Goal: Transaction & Acquisition: Obtain resource

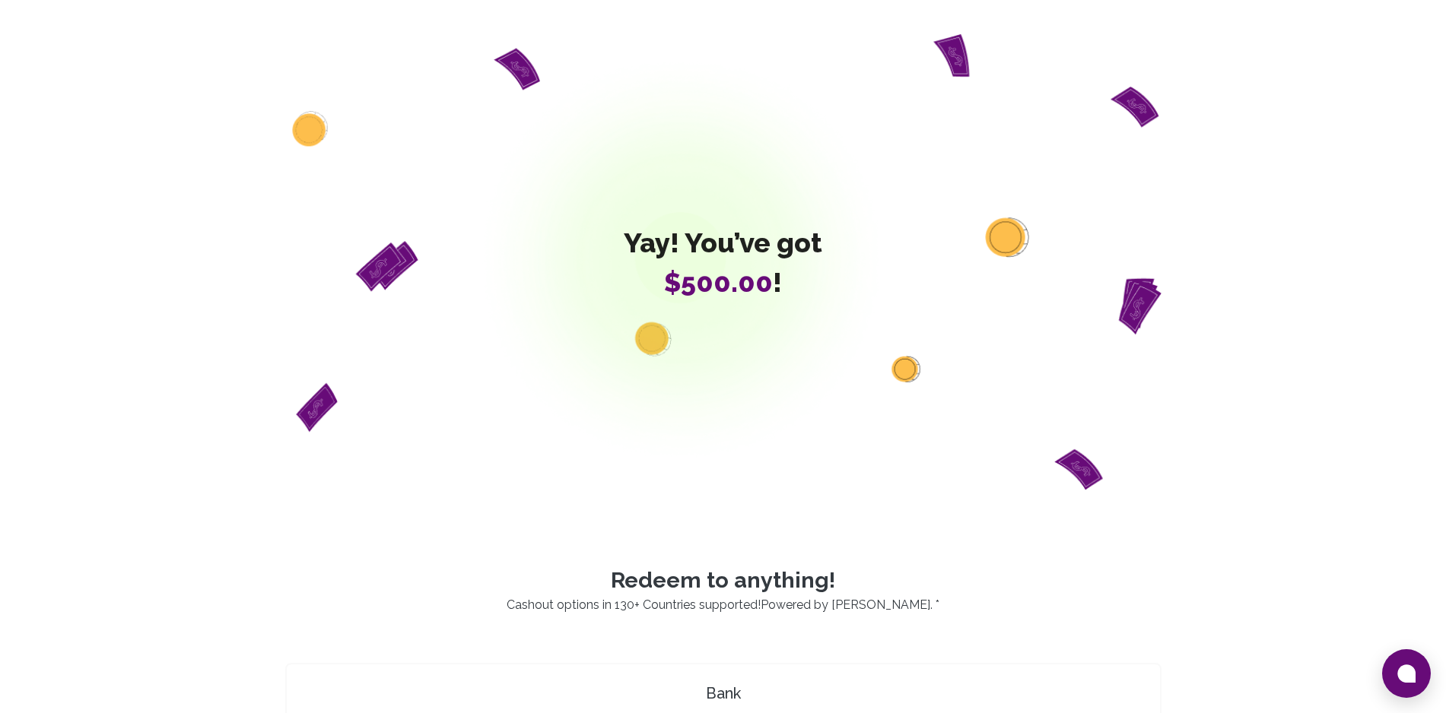
scroll to position [624, 0]
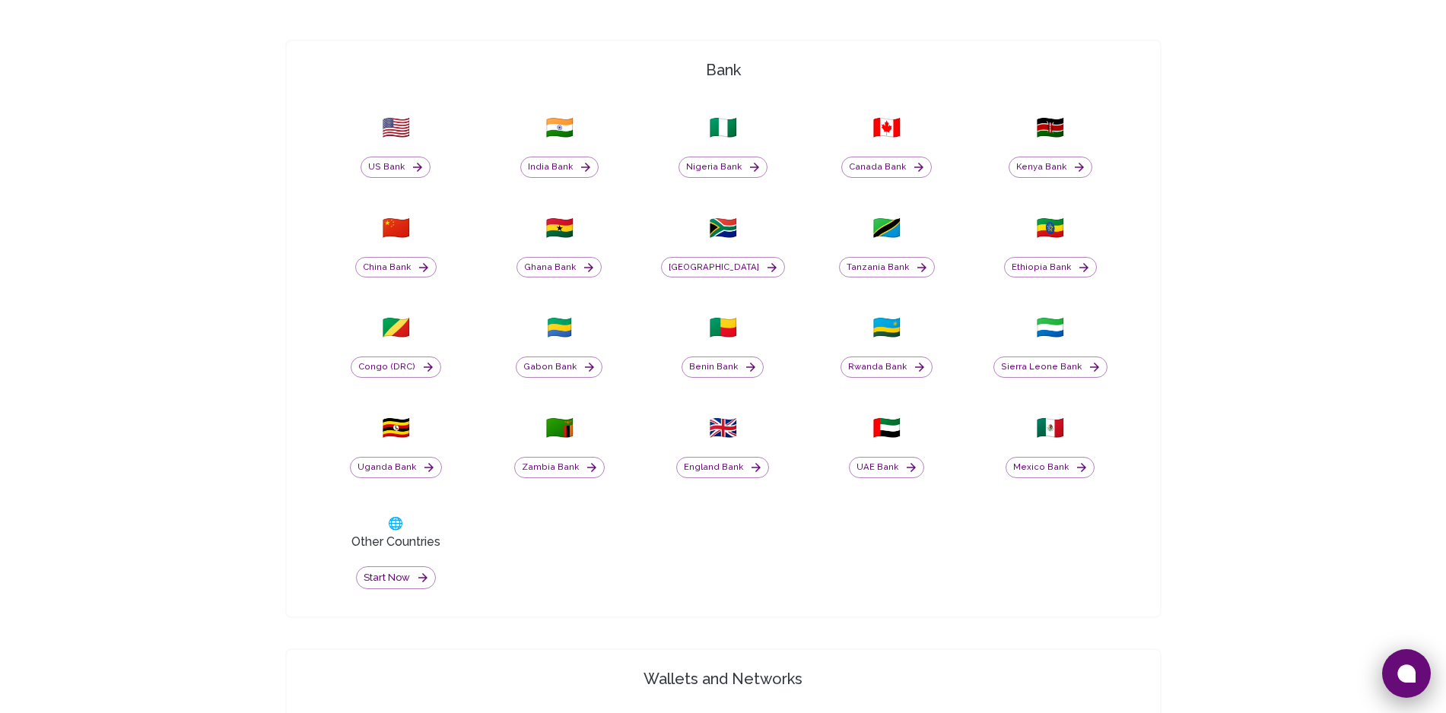
click at [1428, 663] on button at bounding box center [1406, 673] width 49 height 49
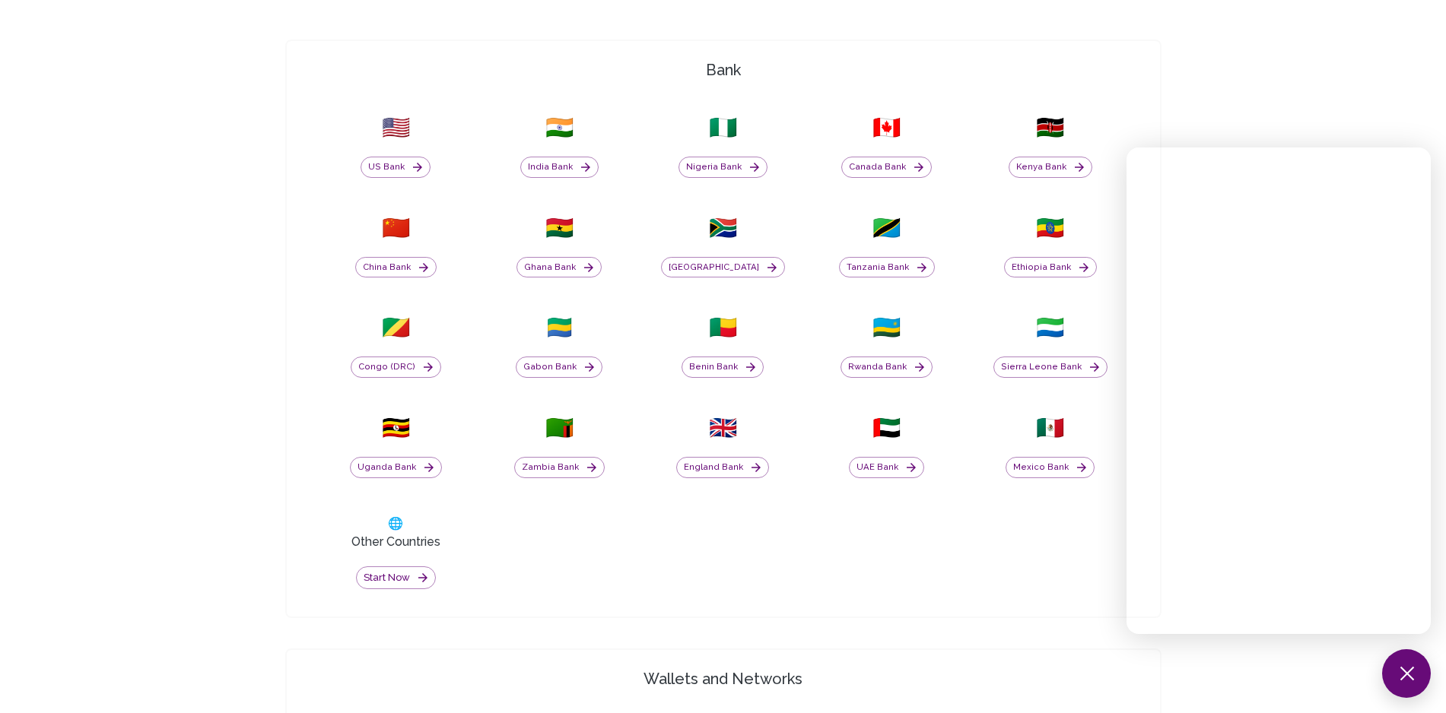
scroll to position [1247, 0]
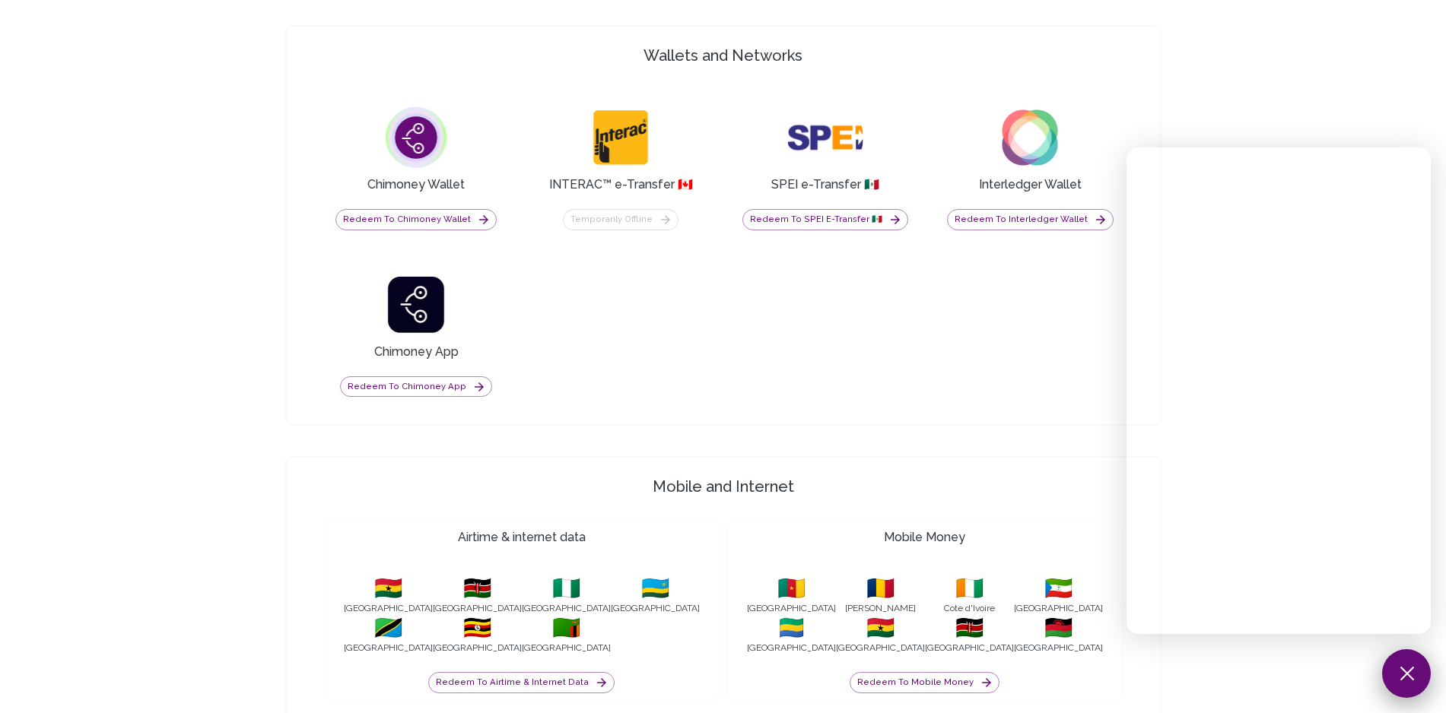
click at [1418, 674] on button at bounding box center [1406, 673] width 49 height 49
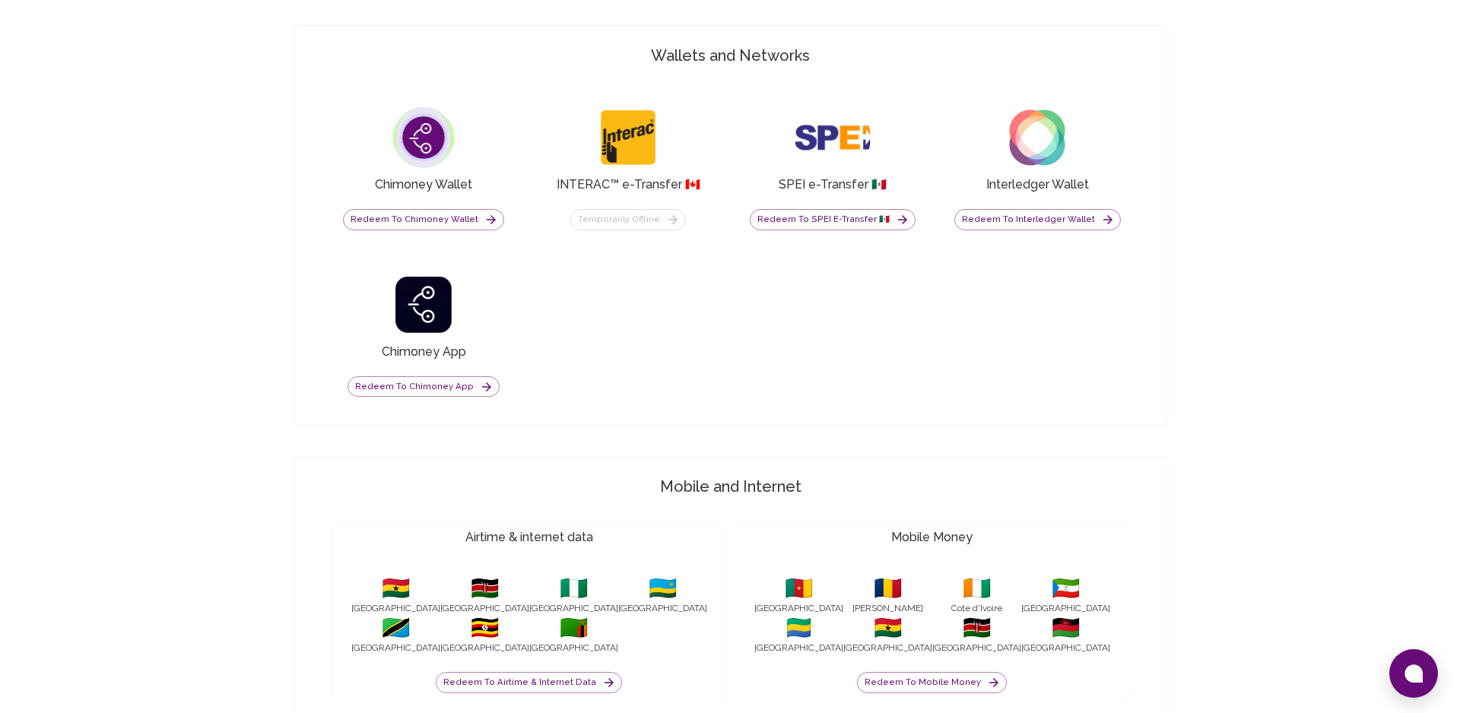
scroll to position [1427, 0]
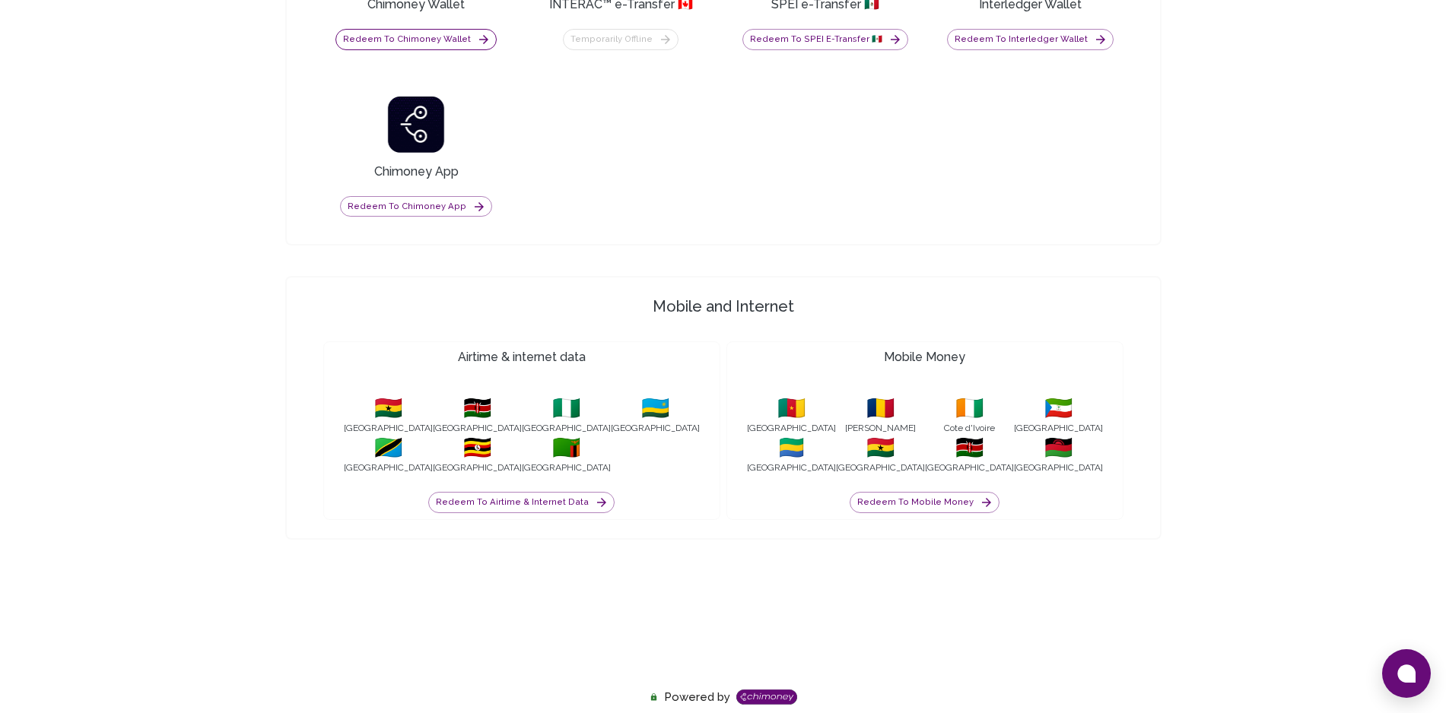
click at [400, 38] on button "Redeem to Chimoney Wallet" at bounding box center [415, 39] width 161 height 21
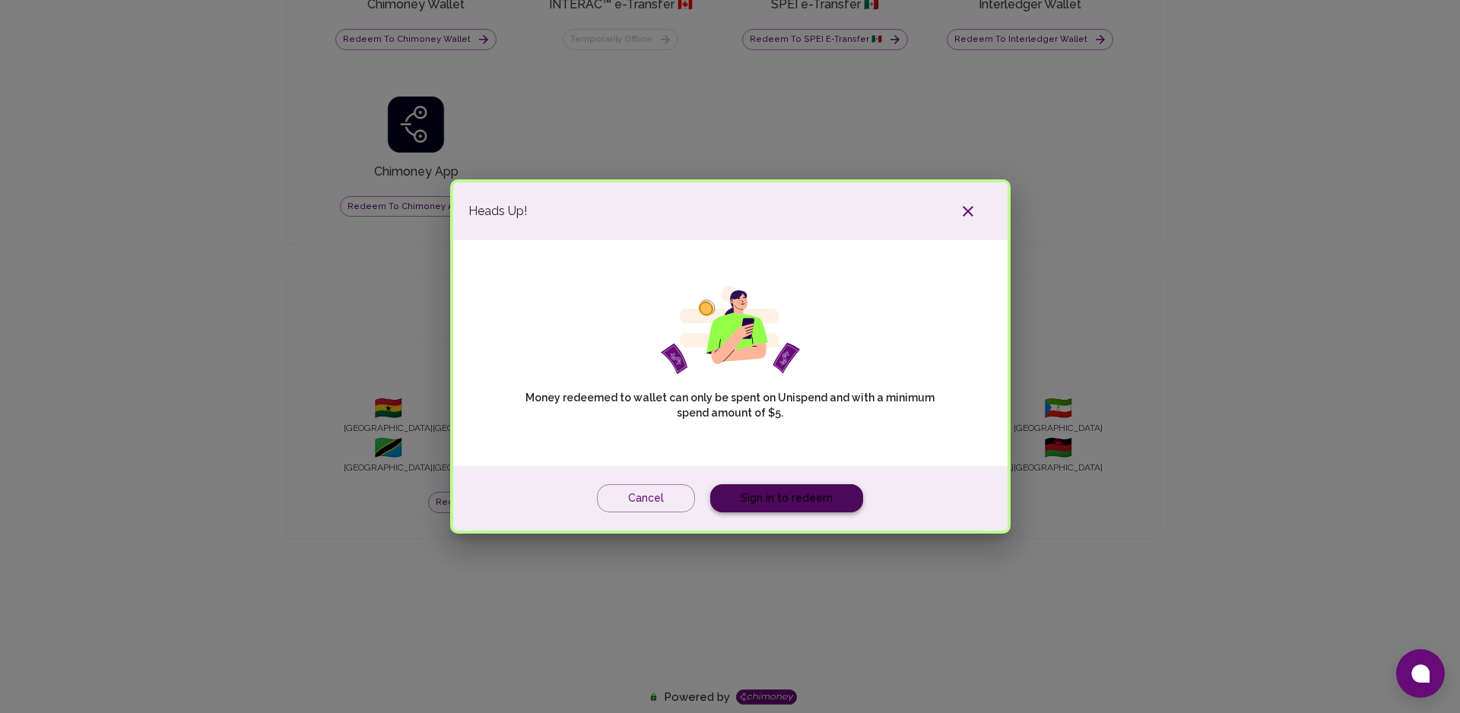
click at [813, 494] on link "Sign in to redeem" at bounding box center [786, 498] width 153 height 28
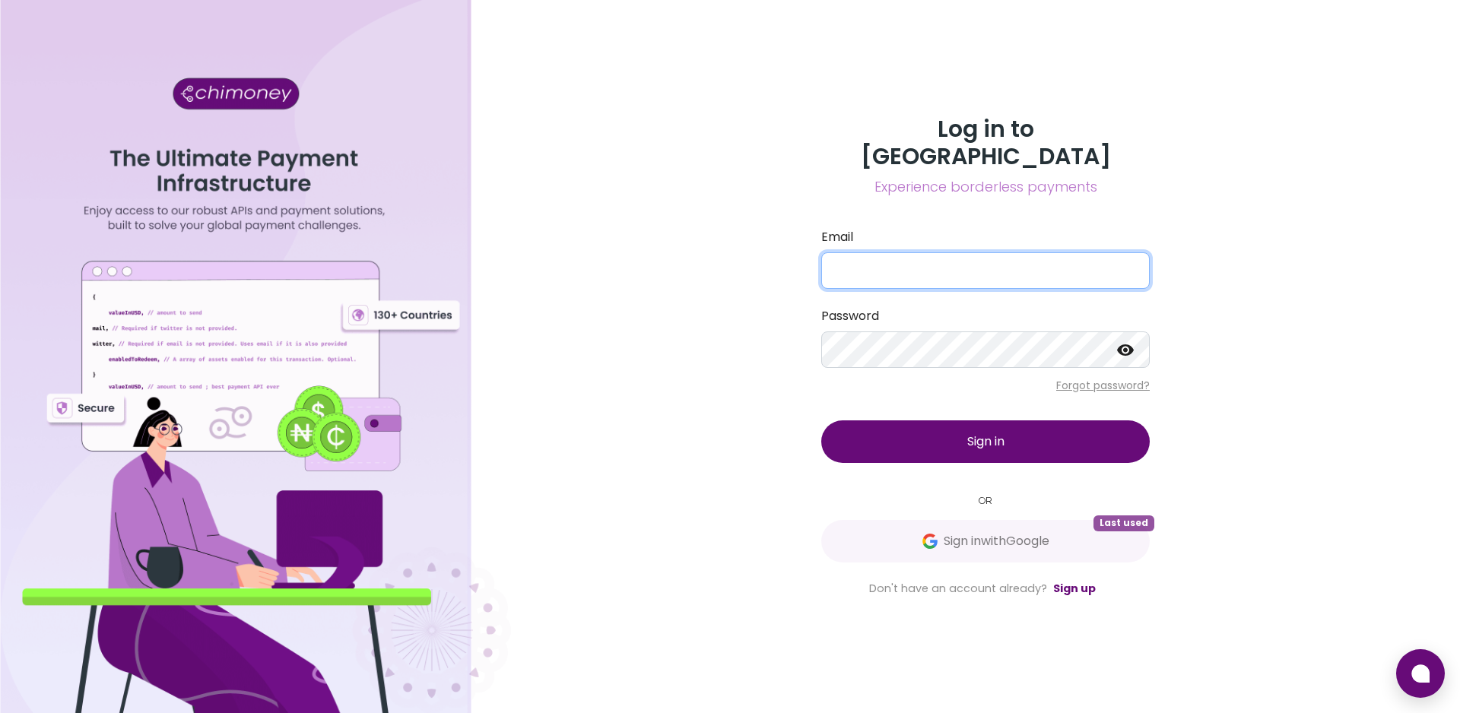
type input "[EMAIL_ADDRESS][DOMAIN_NAME]"
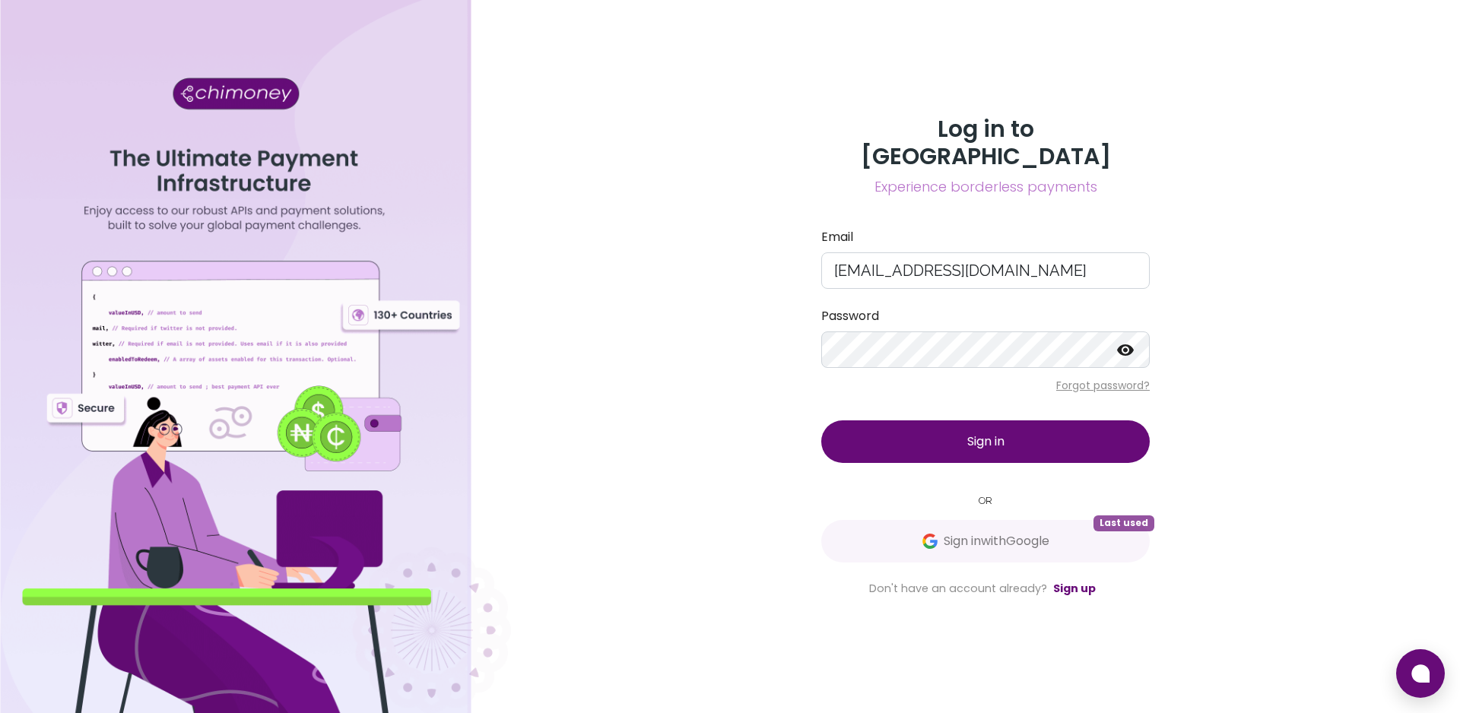
click at [958, 437] on button "Sign in" at bounding box center [985, 442] width 329 height 43
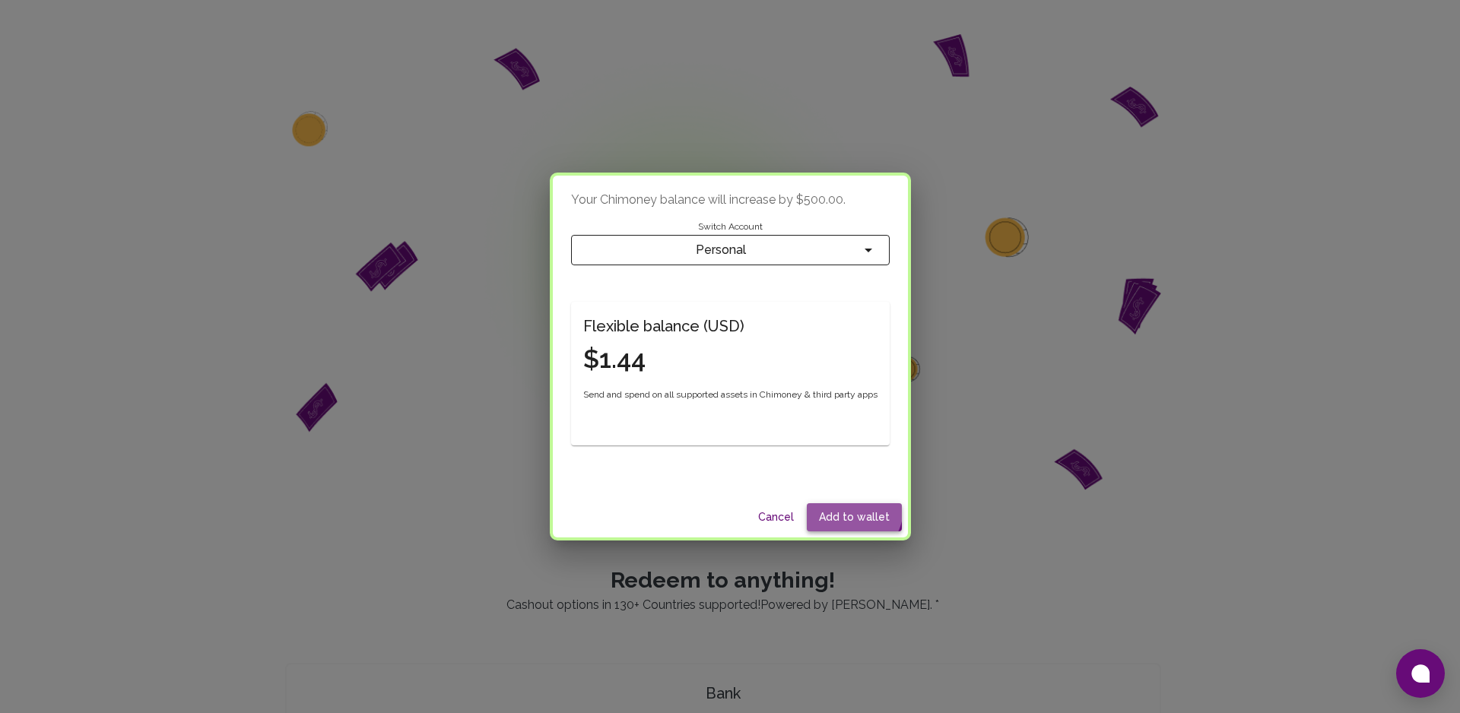
click at [855, 509] on button "Add to wallet" at bounding box center [854, 517] width 95 height 28
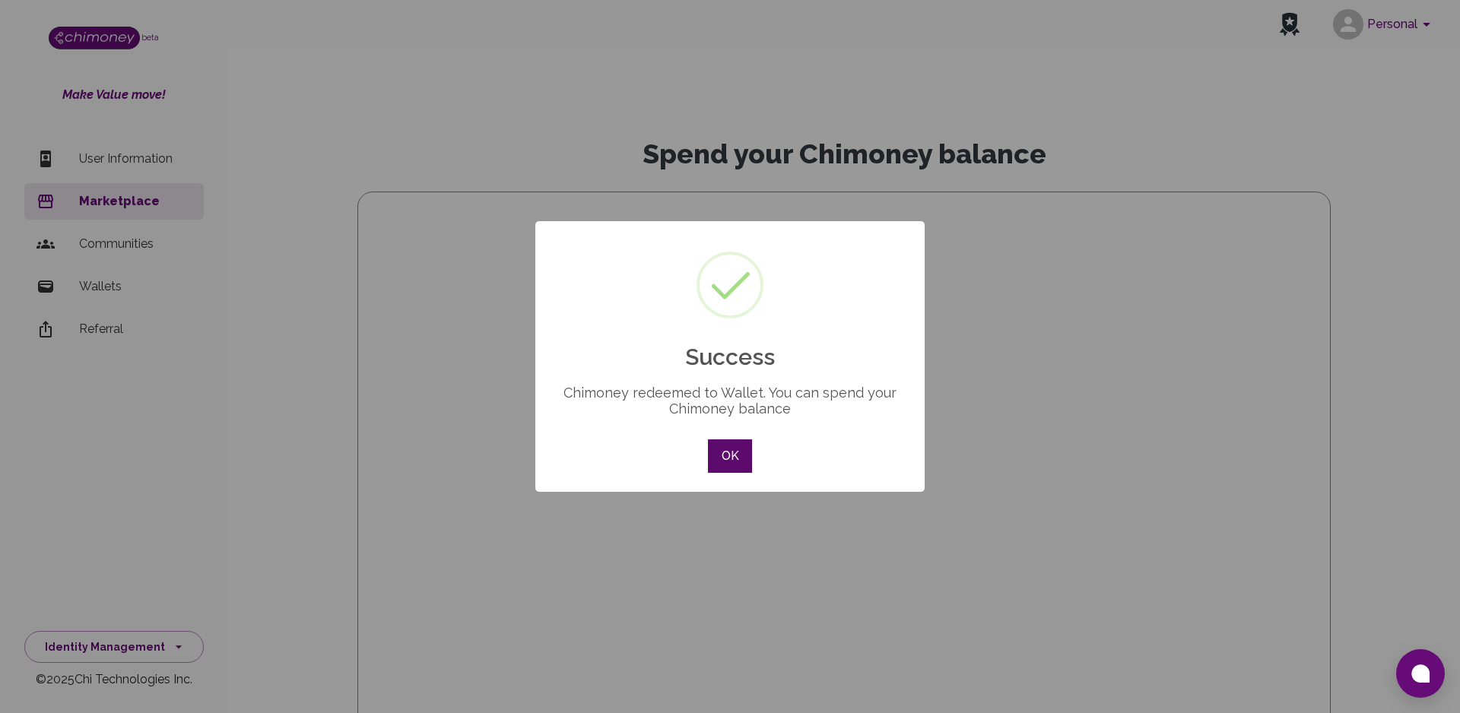
click at [735, 462] on button "OK" at bounding box center [730, 456] width 44 height 33
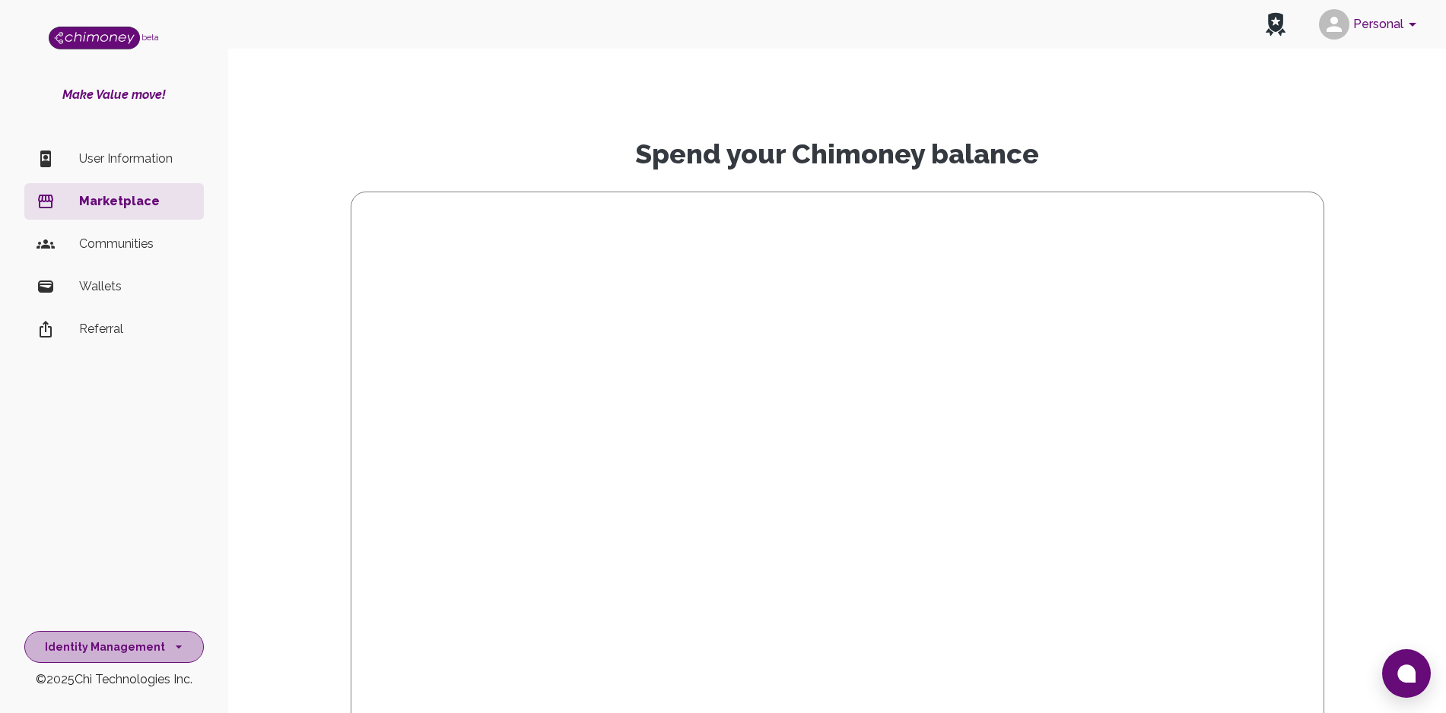
click at [136, 643] on button "Identity Management" at bounding box center [113, 647] width 179 height 33
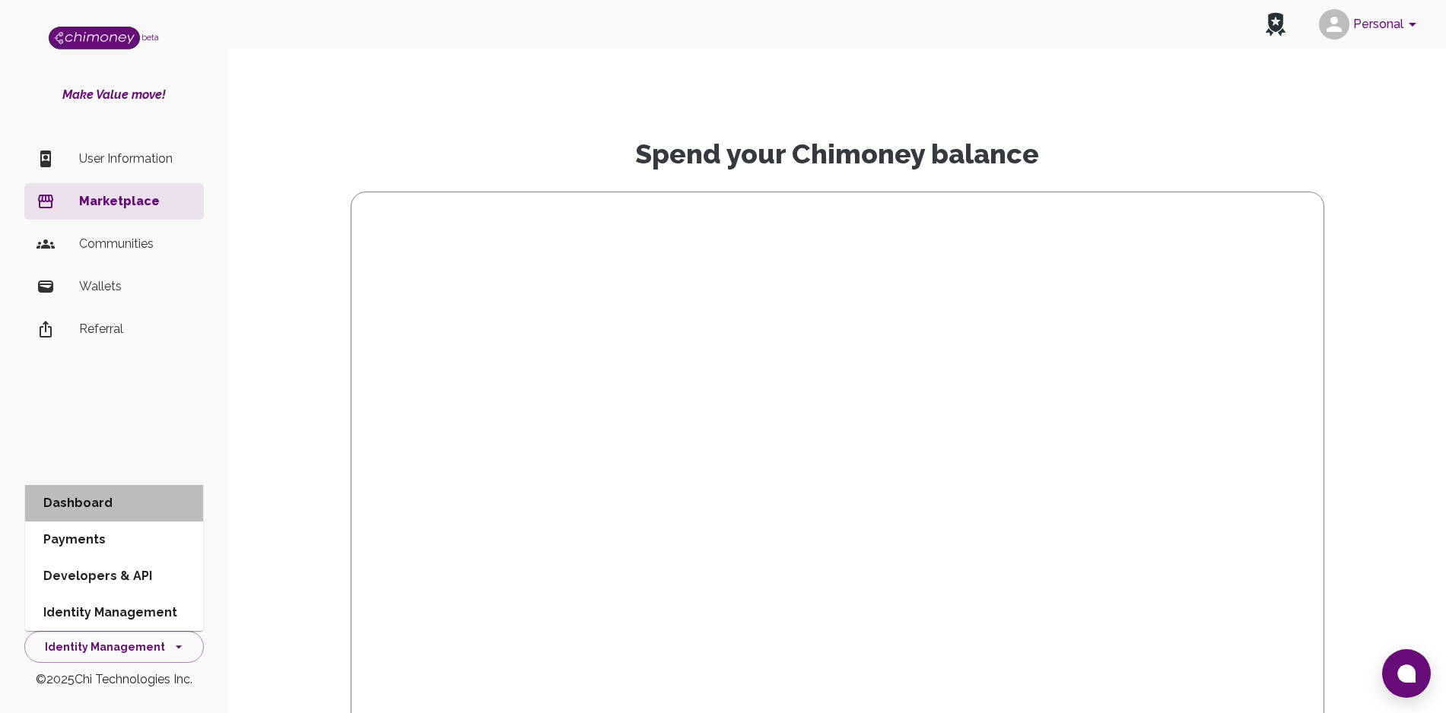
click at [109, 509] on li "Dashboard" at bounding box center [114, 503] width 178 height 37
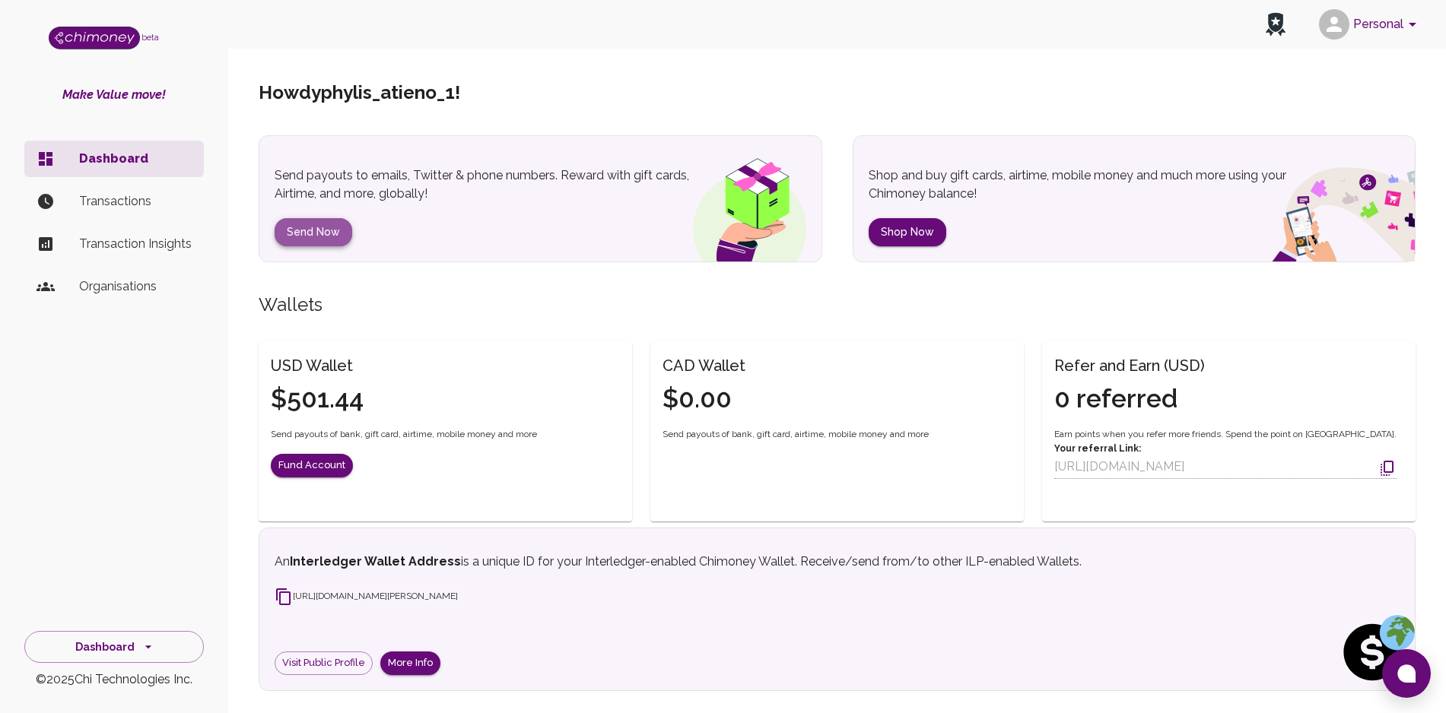
click at [325, 230] on button "Send Now" at bounding box center [314, 232] width 78 height 28
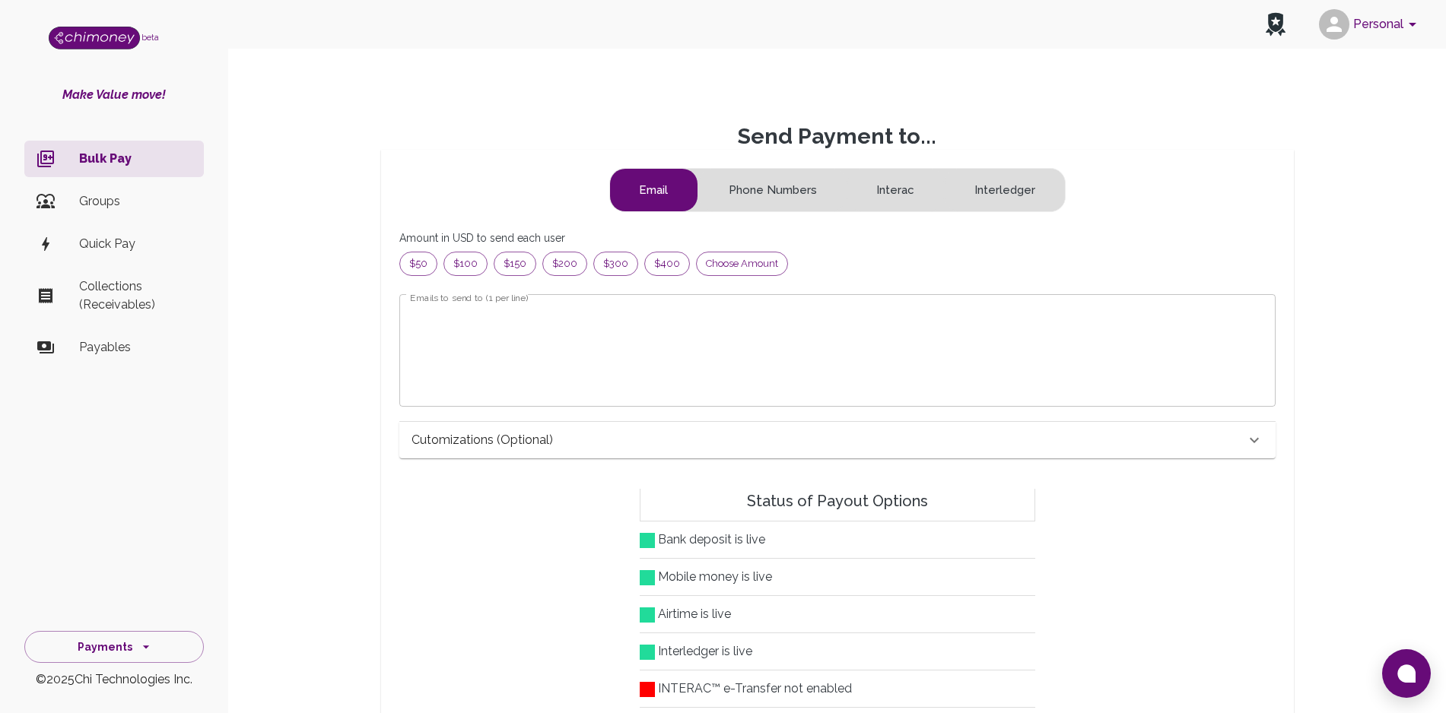
scroll to position [181, 836]
click at [751, 265] on span "Choose amount" at bounding box center [742, 263] width 90 height 15
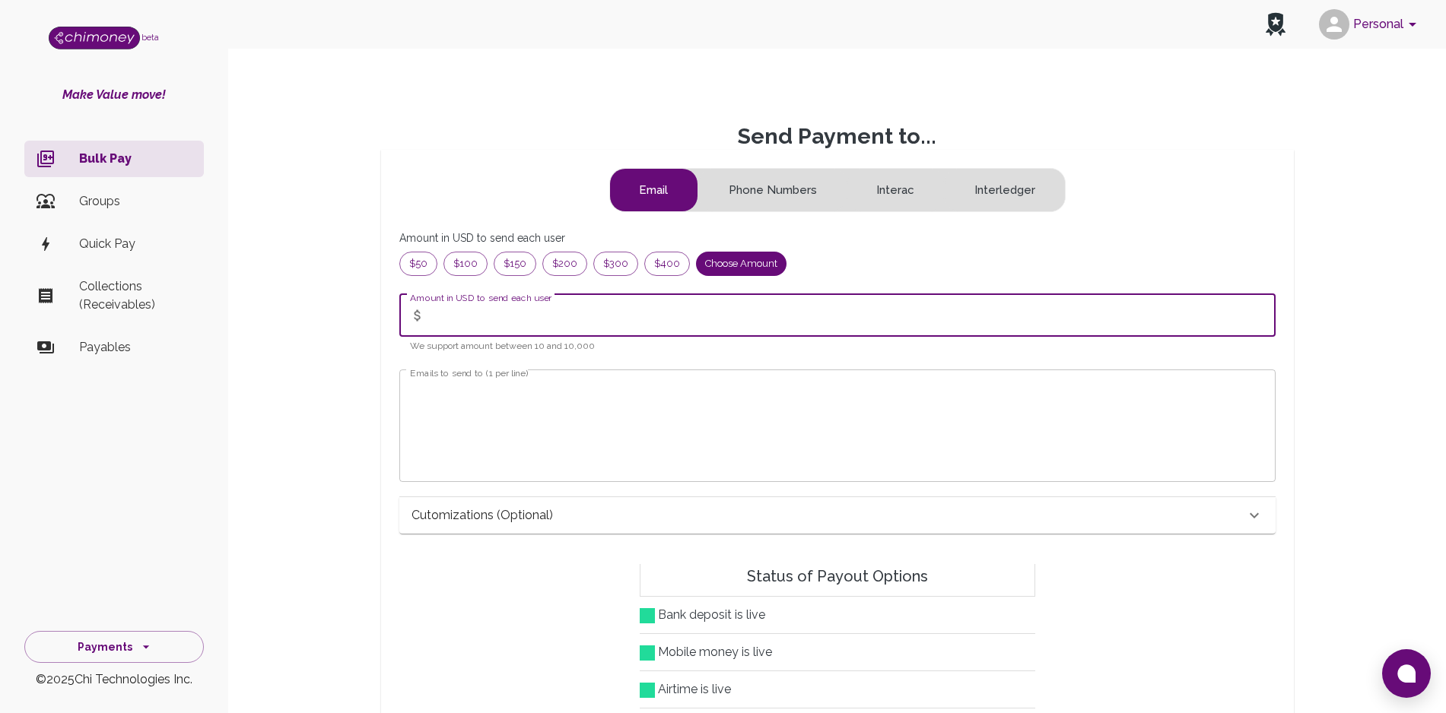
click at [641, 303] on input "Amount in USD to send each user" at bounding box center [853, 315] width 844 height 43
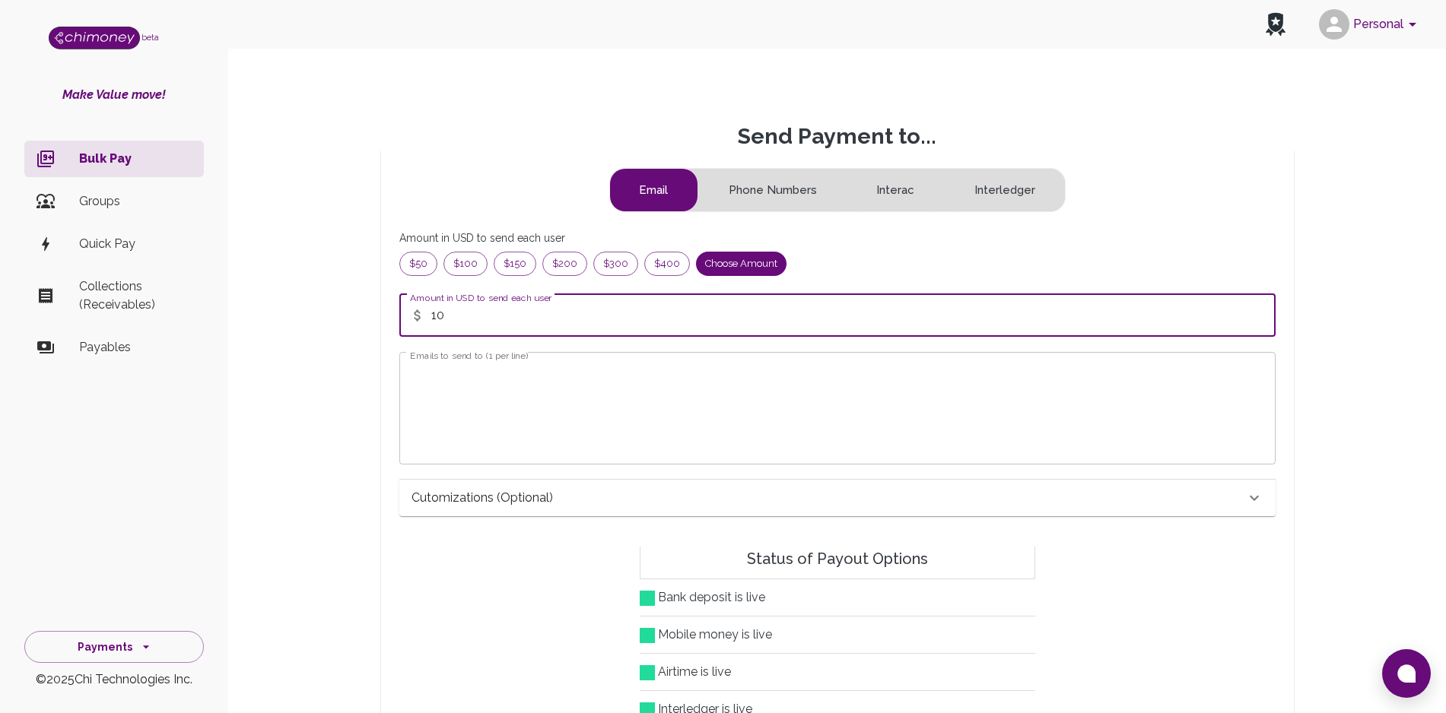
type input "10"
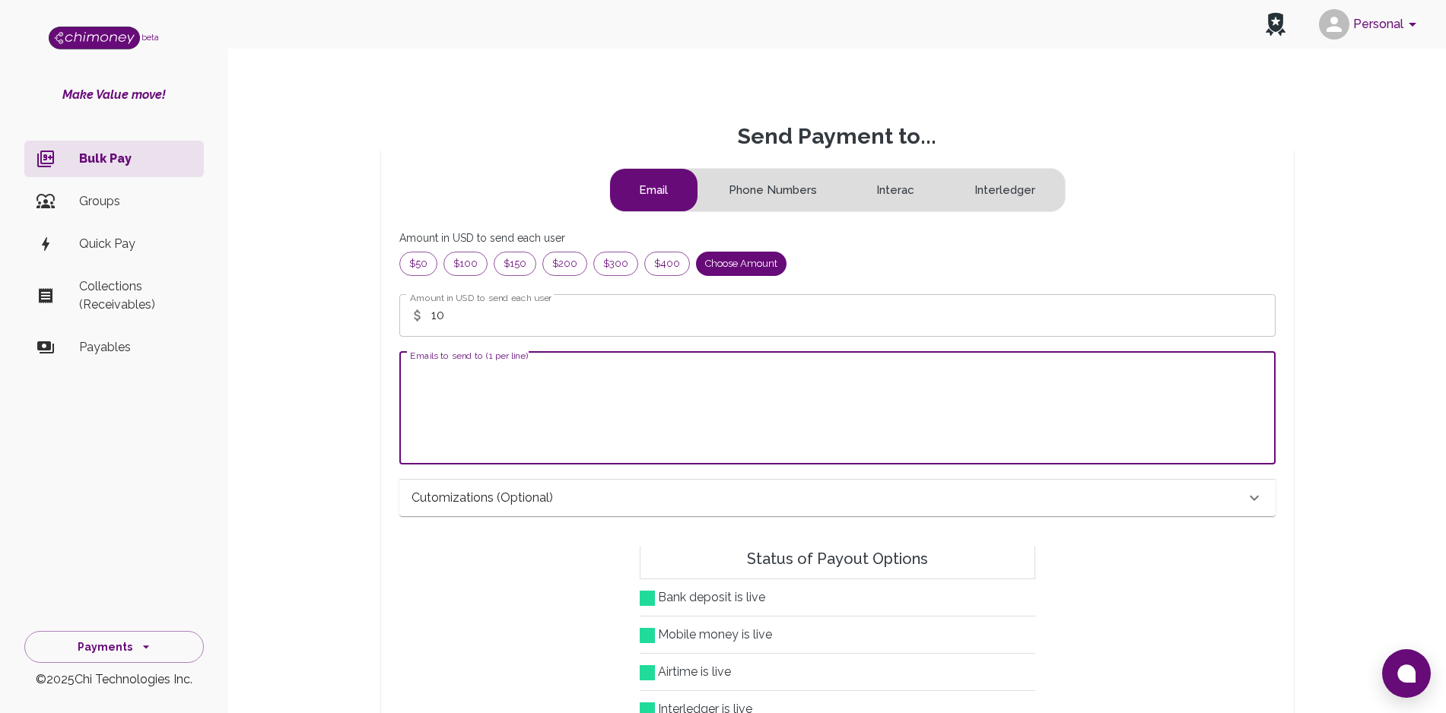
click at [520, 387] on textarea "Emails to send to (1 per line)" at bounding box center [837, 407] width 855 height 87
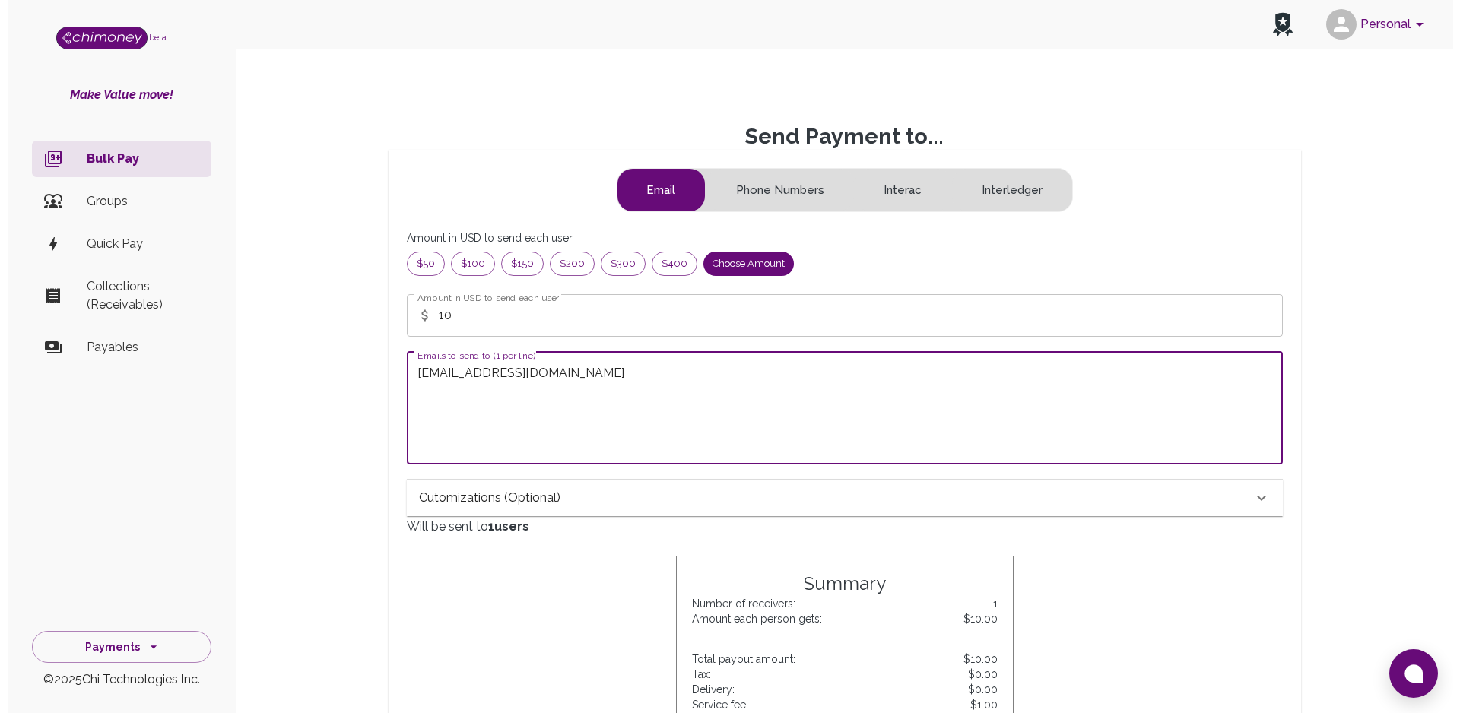
scroll to position [624, 0]
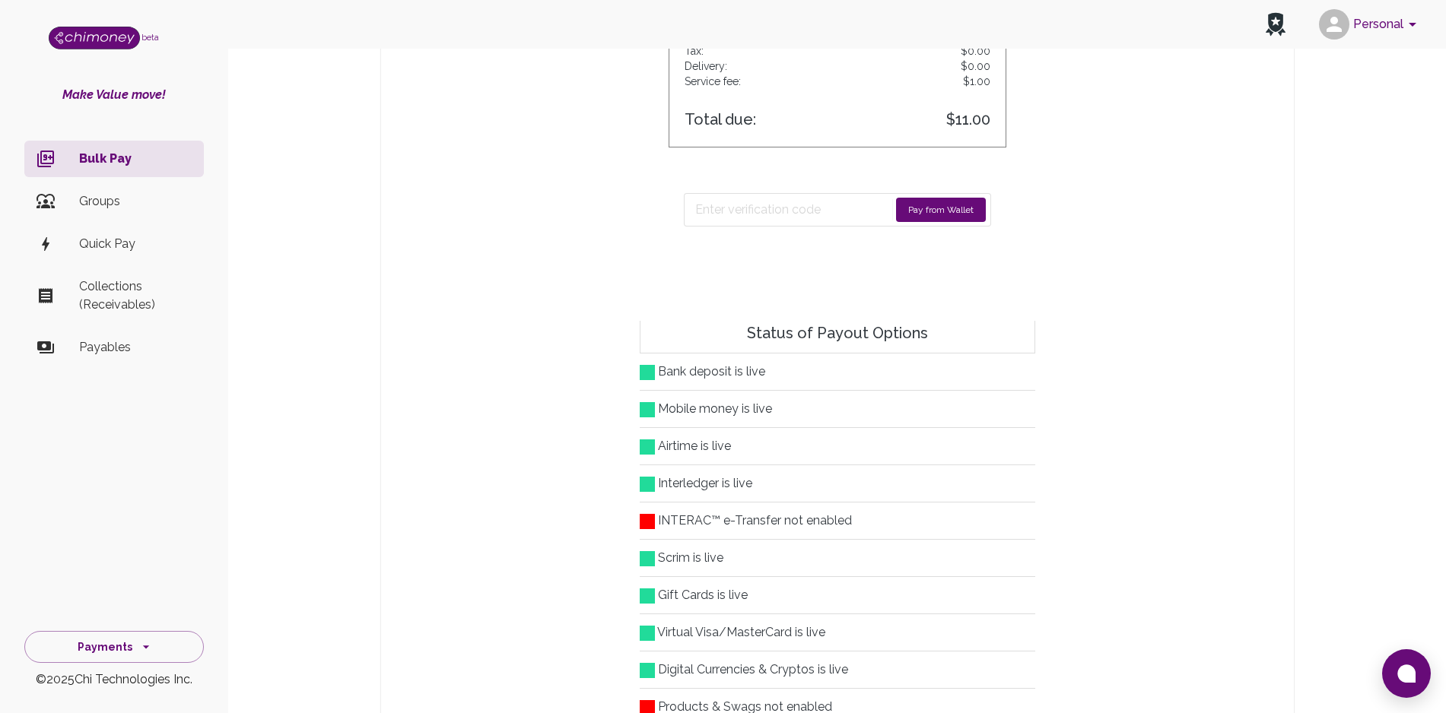
type textarea "[EMAIL_ADDRESS][DOMAIN_NAME]"
click at [947, 207] on button "Pay from Wallet" at bounding box center [941, 210] width 90 height 24
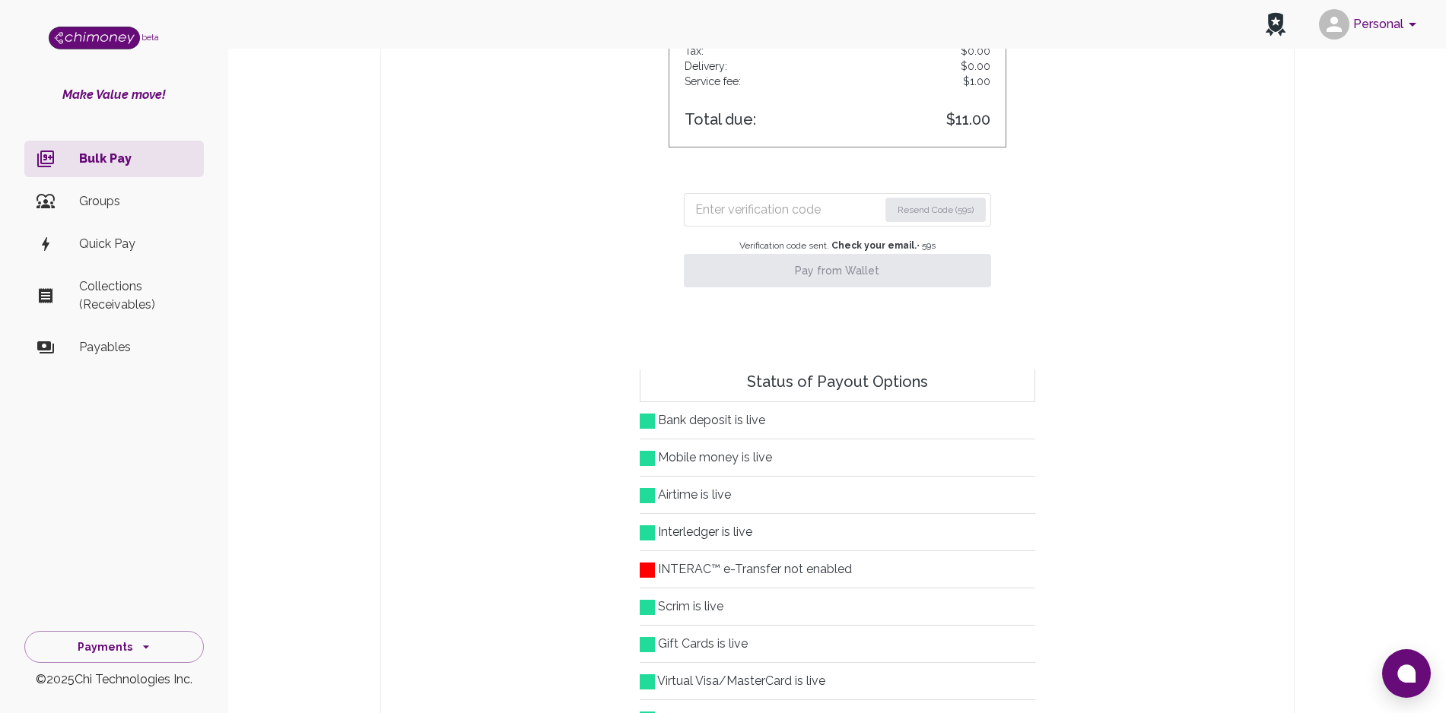
click at [776, 208] on input "Enter verification code" at bounding box center [786, 210] width 183 height 24
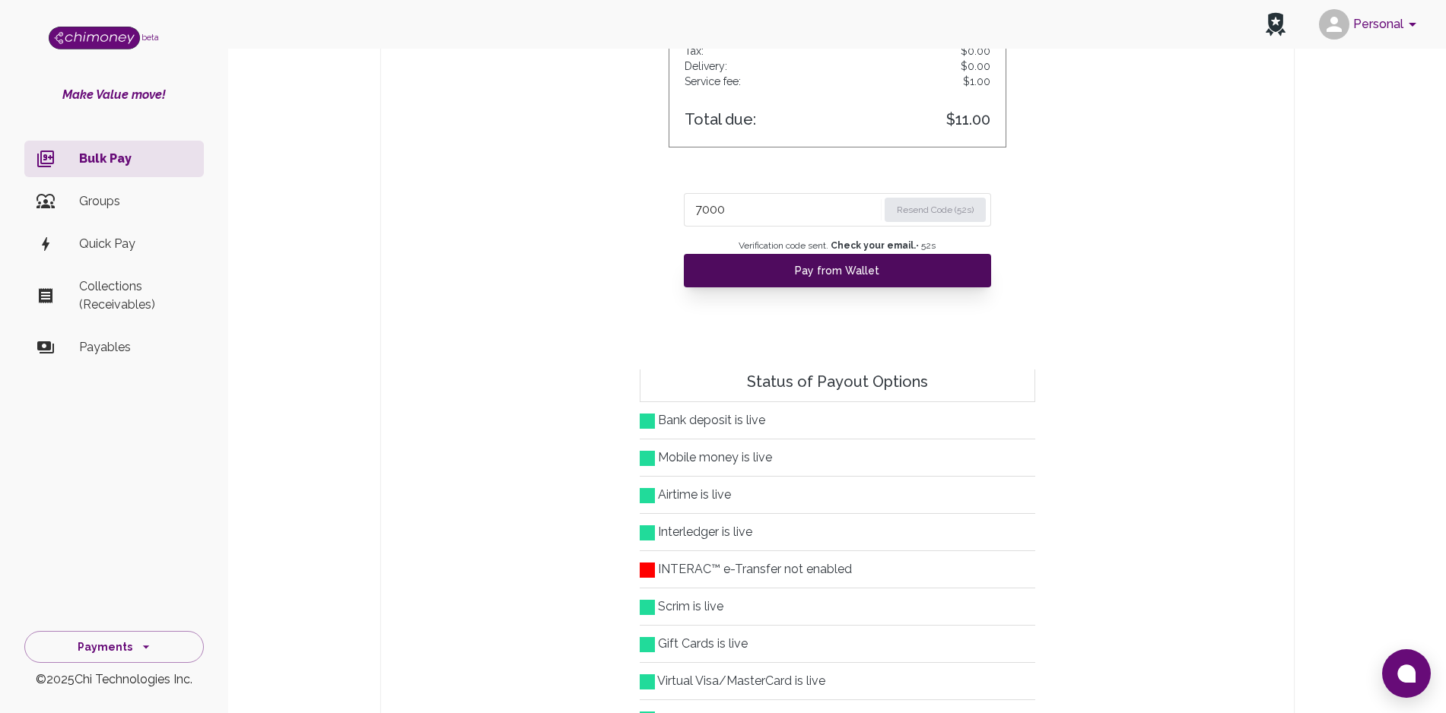
type input "7000"
click at [786, 278] on button "Pay from Wallet" at bounding box center [837, 270] width 307 height 33
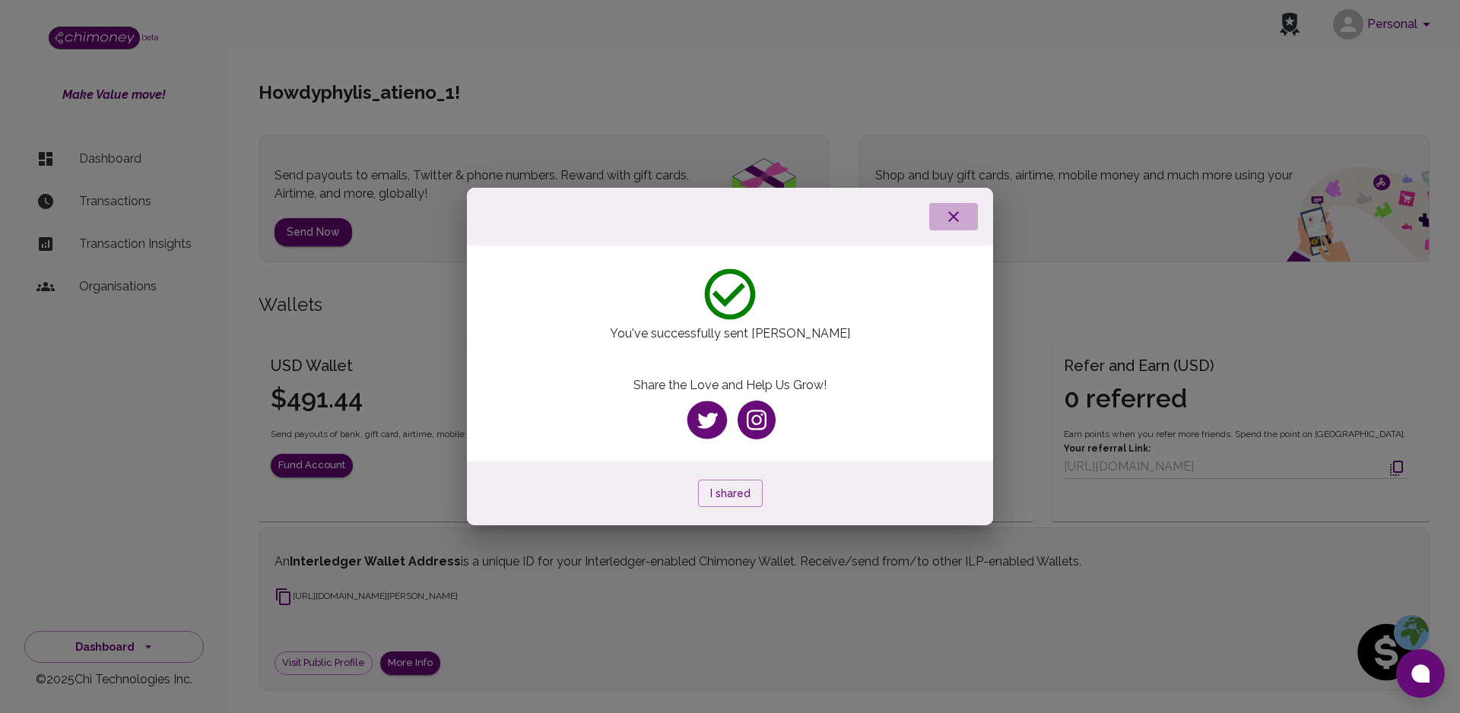
click at [953, 212] on icon "button" at bounding box center [953, 217] width 18 height 18
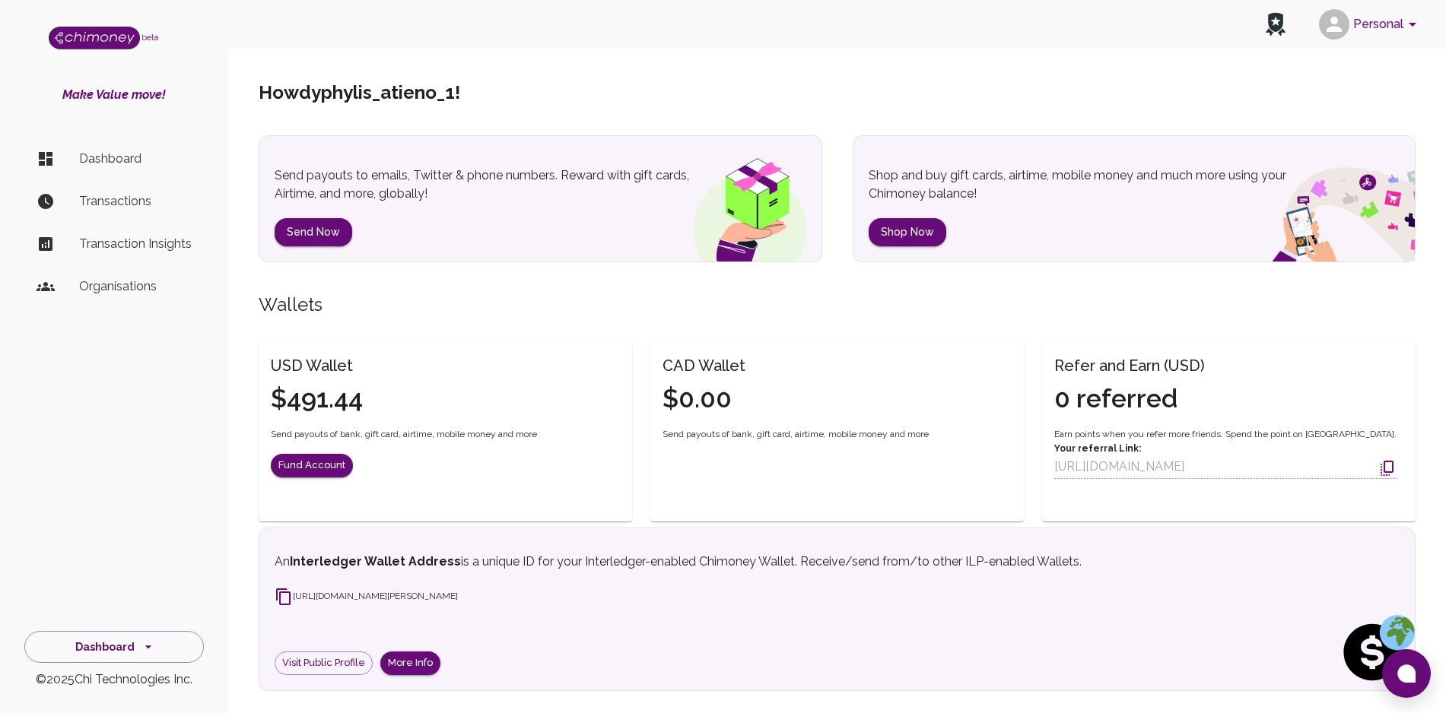
click at [129, 201] on p "Transactions" at bounding box center [135, 201] width 113 height 18
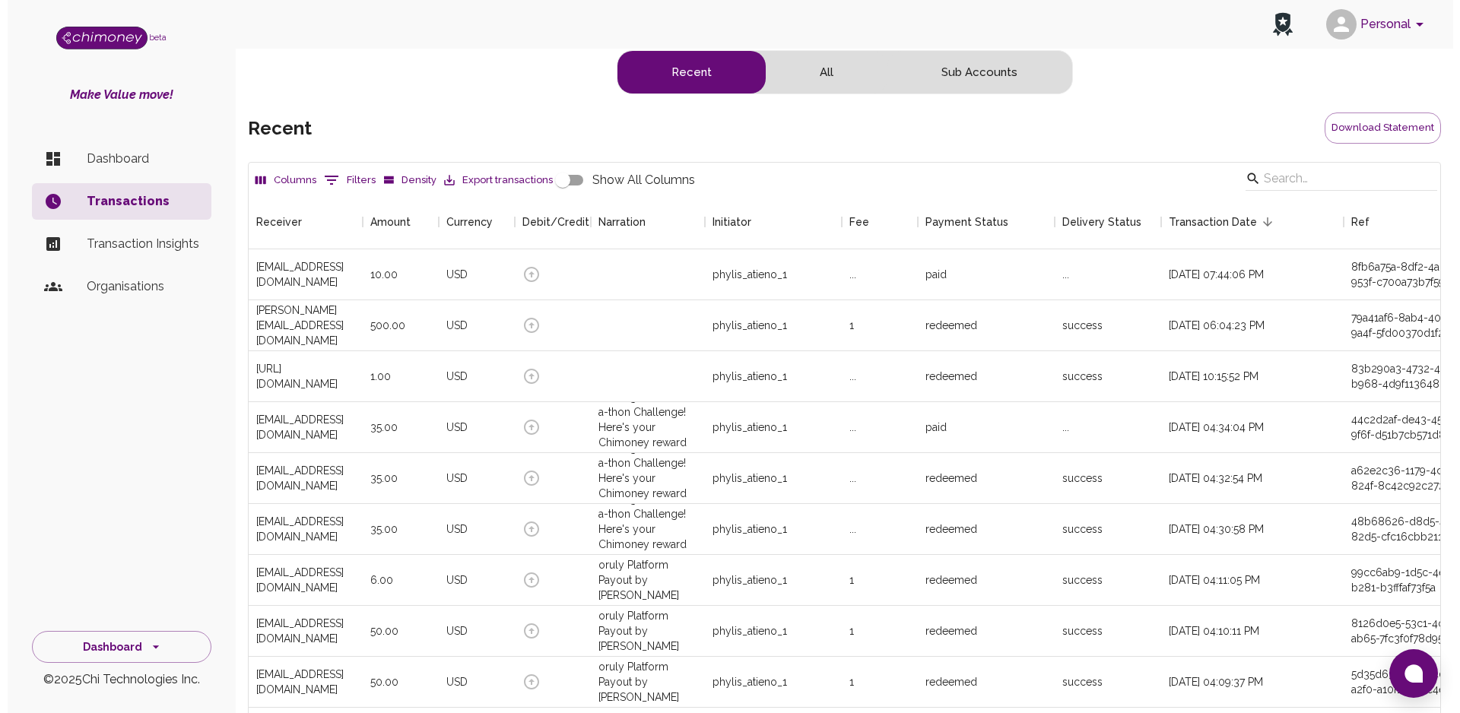
scroll to position [564, 1177]
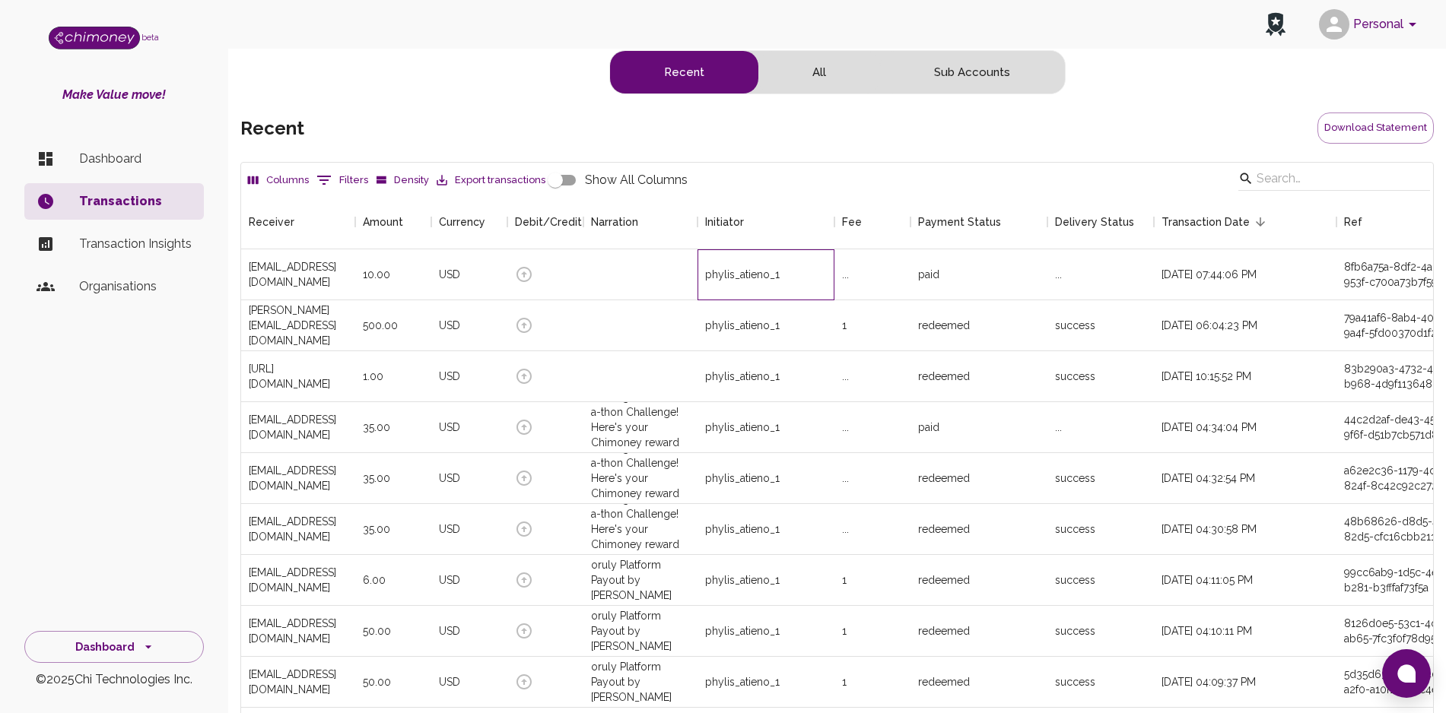
click at [698, 270] on div "phylis_atieno_1" at bounding box center [765, 274] width 137 height 51
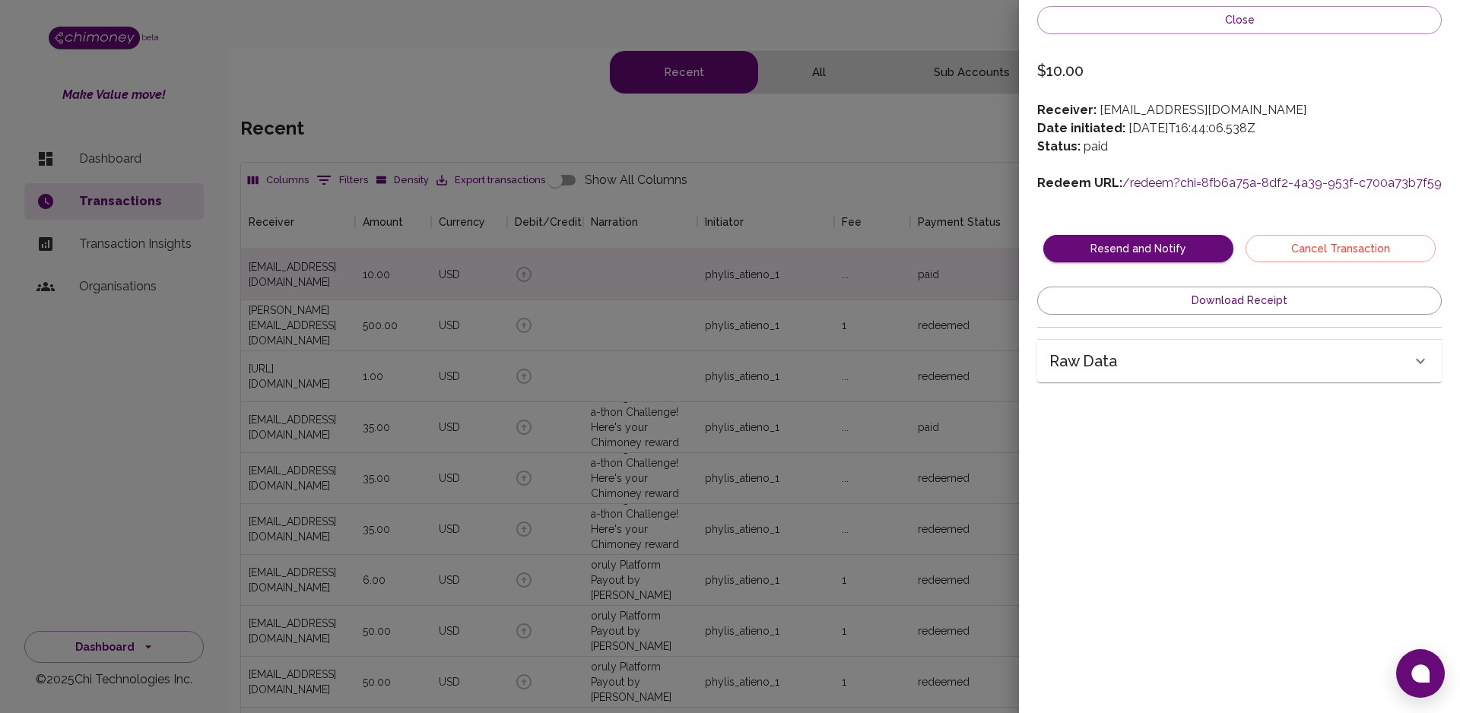
click at [1179, 180] on link "/redeem?chi=8fb6a75a-8df2-4a39-953f-c700a73b7f59" at bounding box center [1281, 183] width 319 height 14
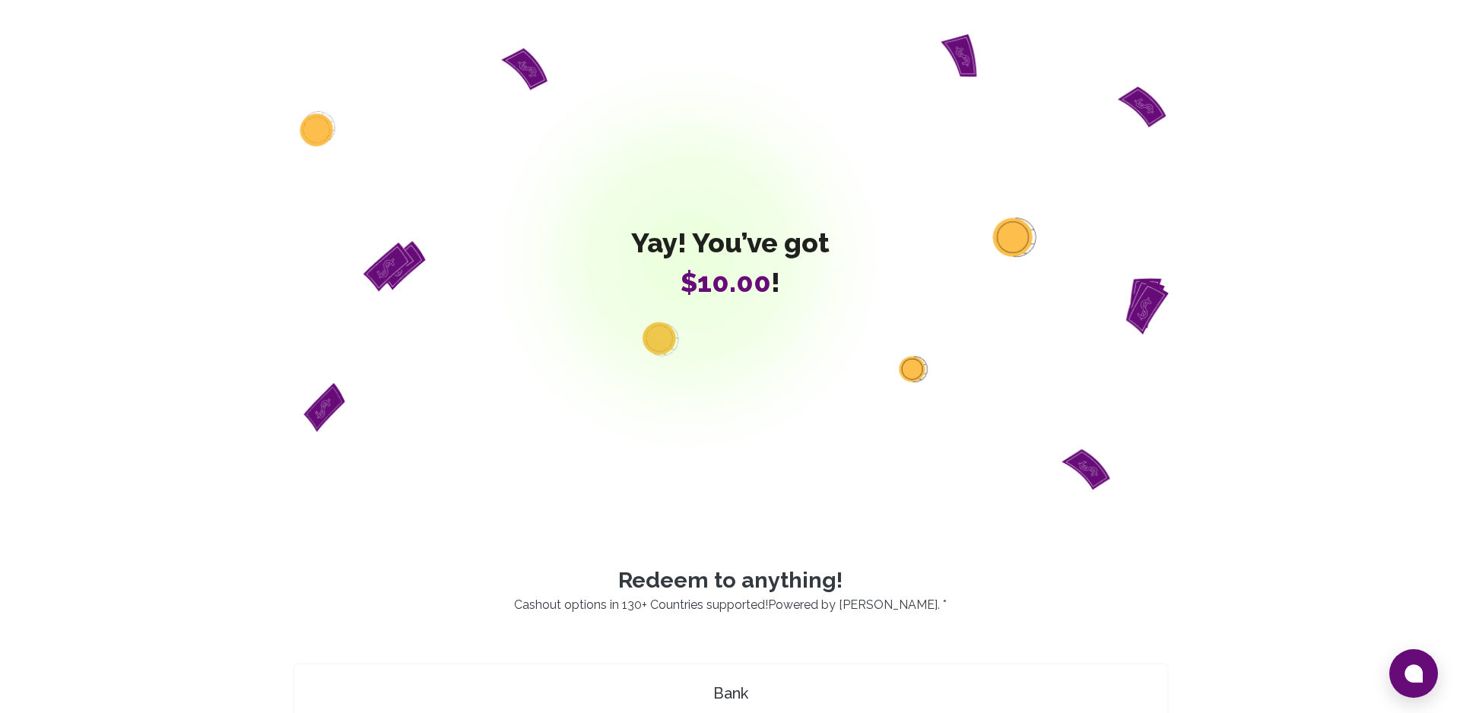
scroll to position [624, 0]
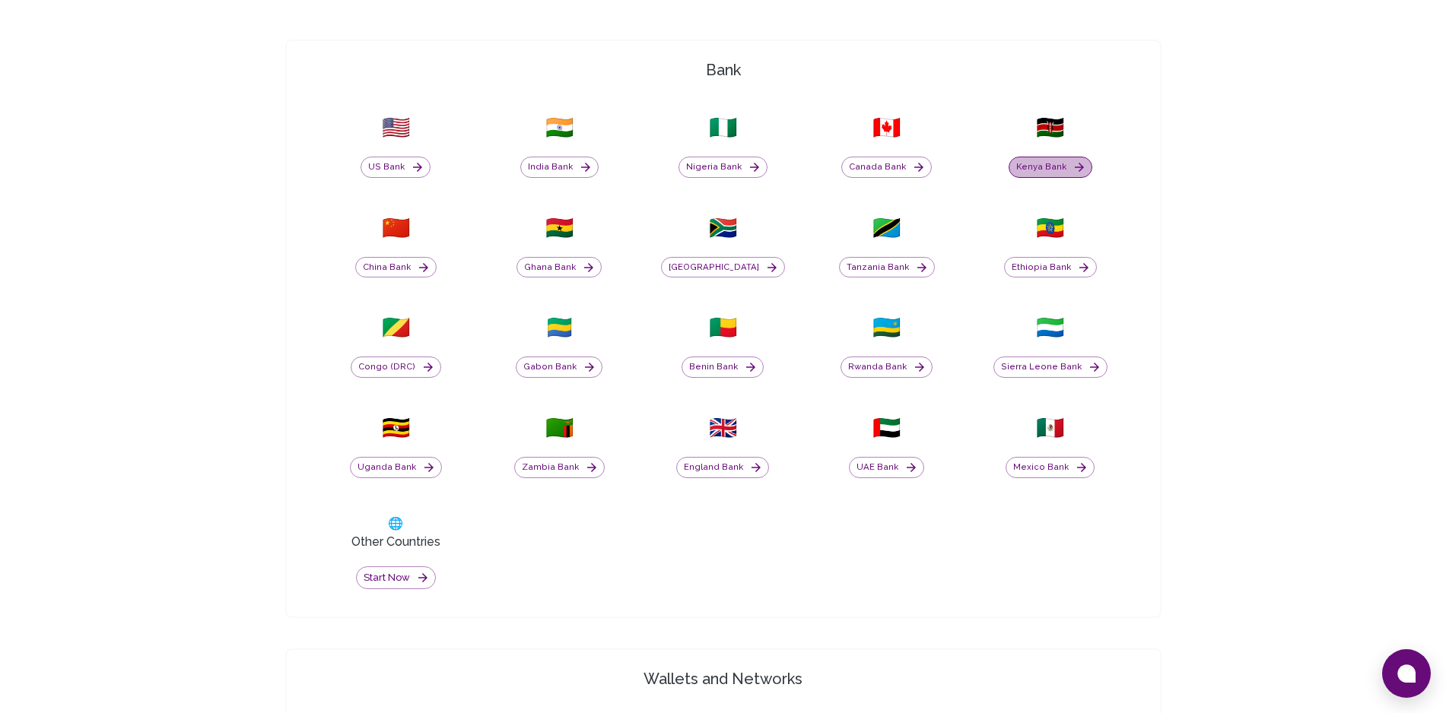
click at [1060, 171] on button "Kenya Bank" at bounding box center [1050, 167] width 84 height 21
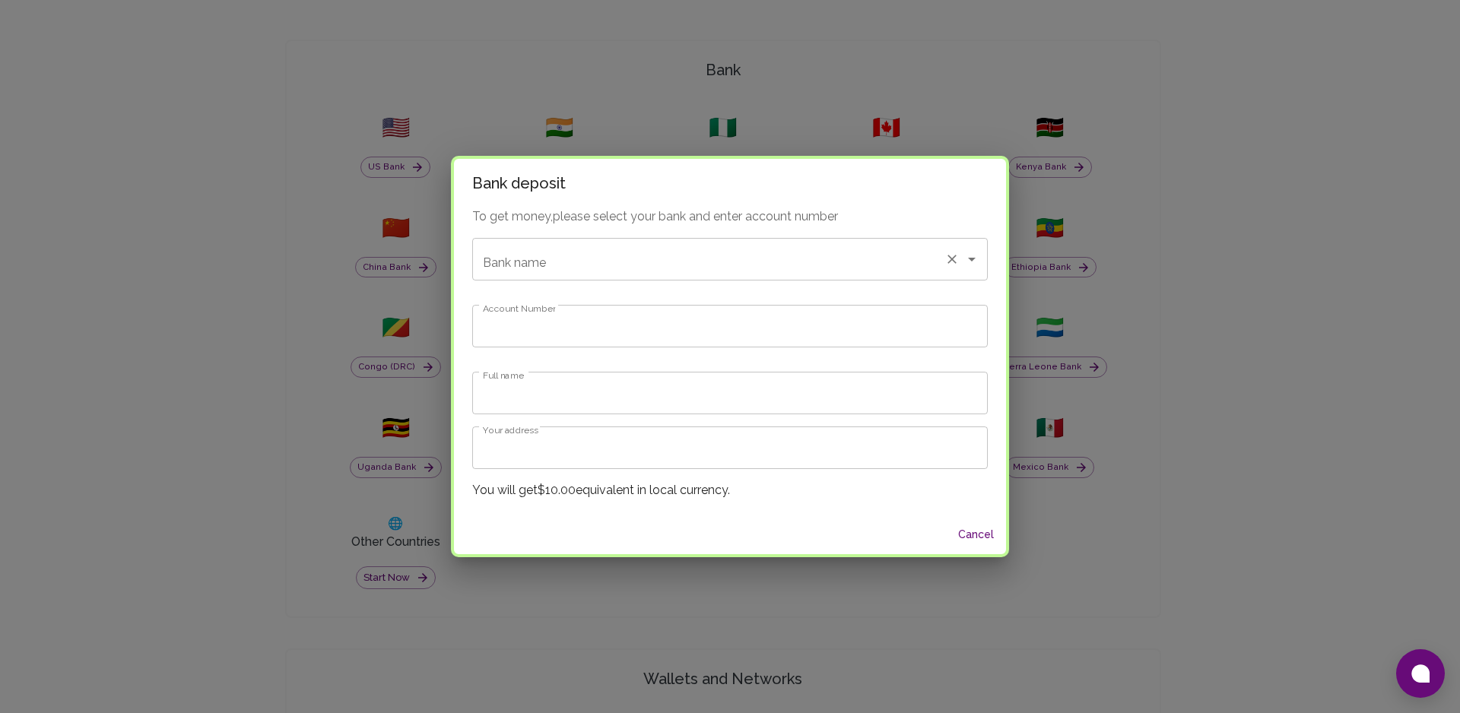
click at [595, 262] on input "Bank name" at bounding box center [708, 259] width 459 height 29
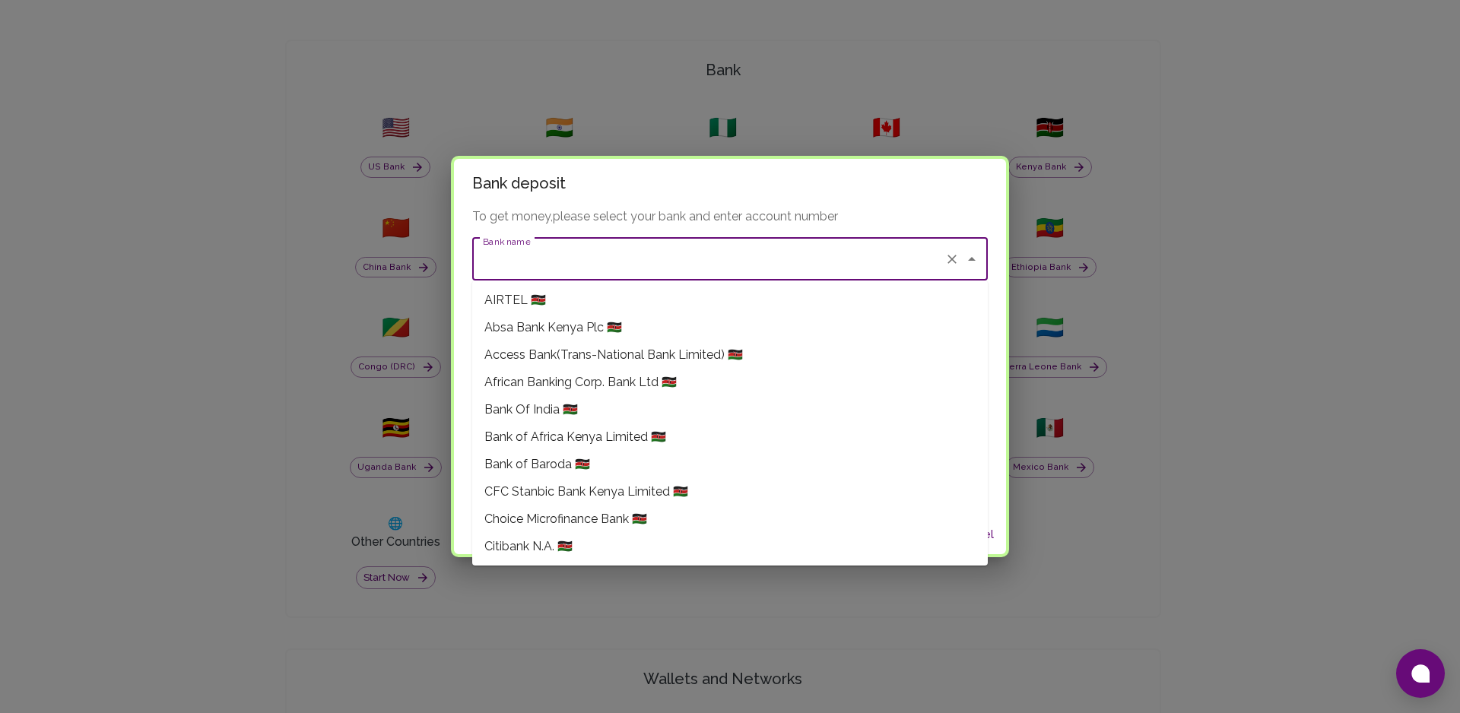
click at [569, 497] on span "CFC Stanbic Bank Kenya Limited 🇰🇪" at bounding box center [586, 492] width 204 height 18
type input "CFC Stanbic Bank Kenya Limited"
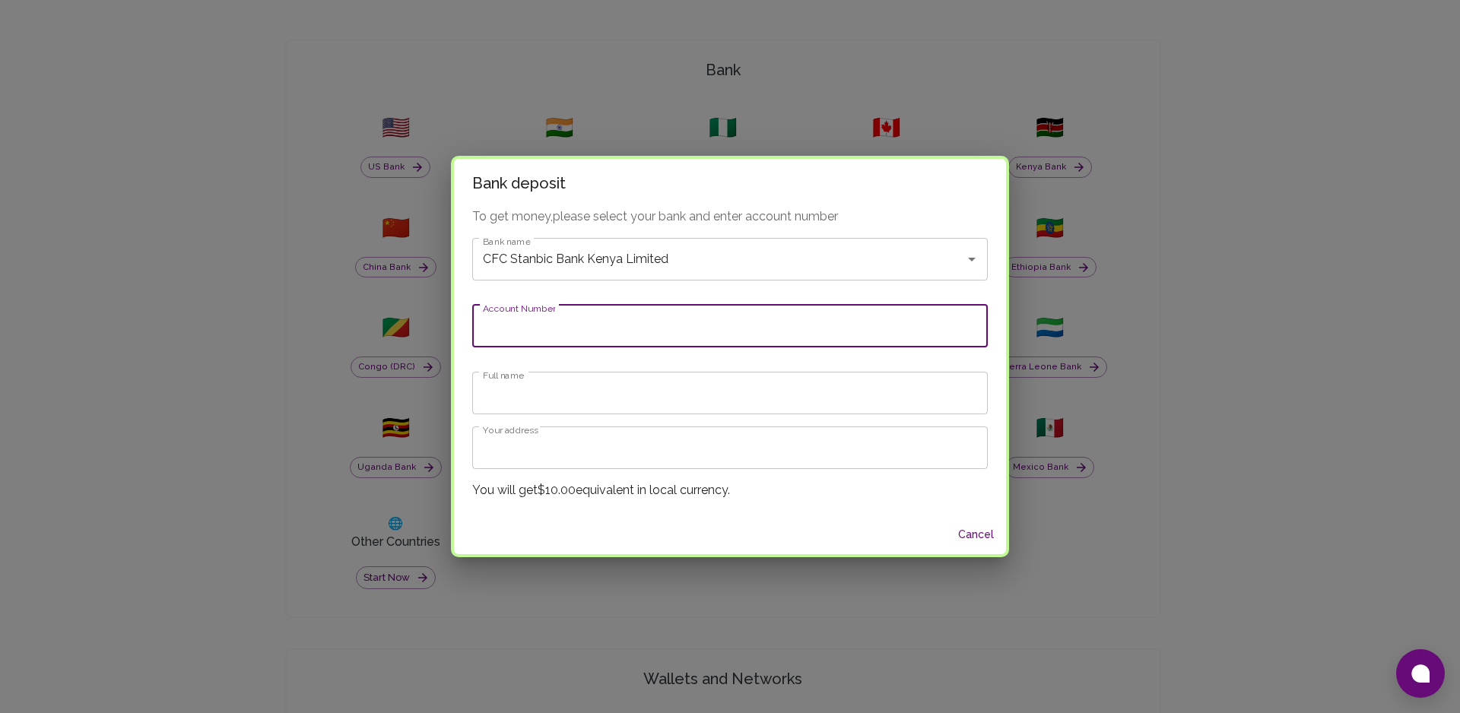
click at [593, 338] on input "Account Number" at bounding box center [730, 326] width 516 height 43
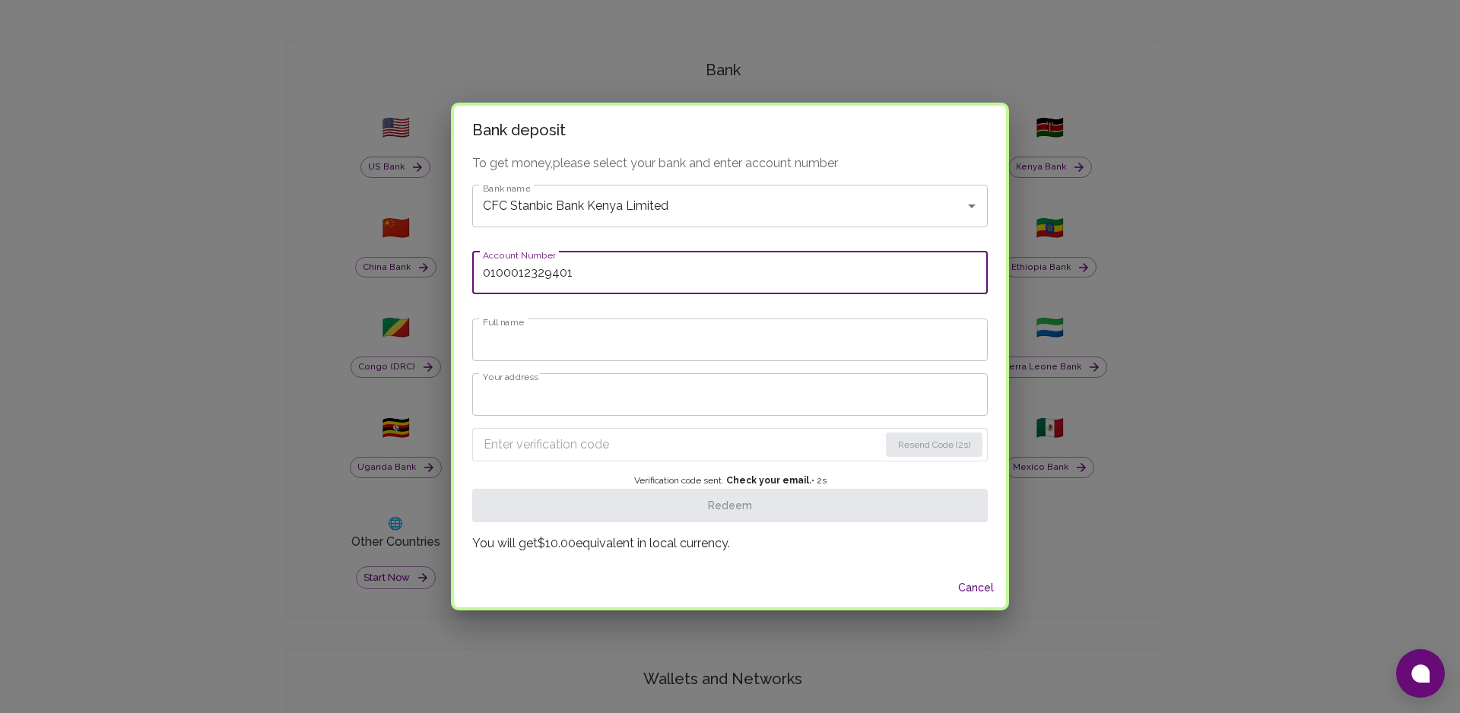
type input "0100012329401"
click at [534, 341] on input "Full name" at bounding box center [730, 340] width 516 height 43
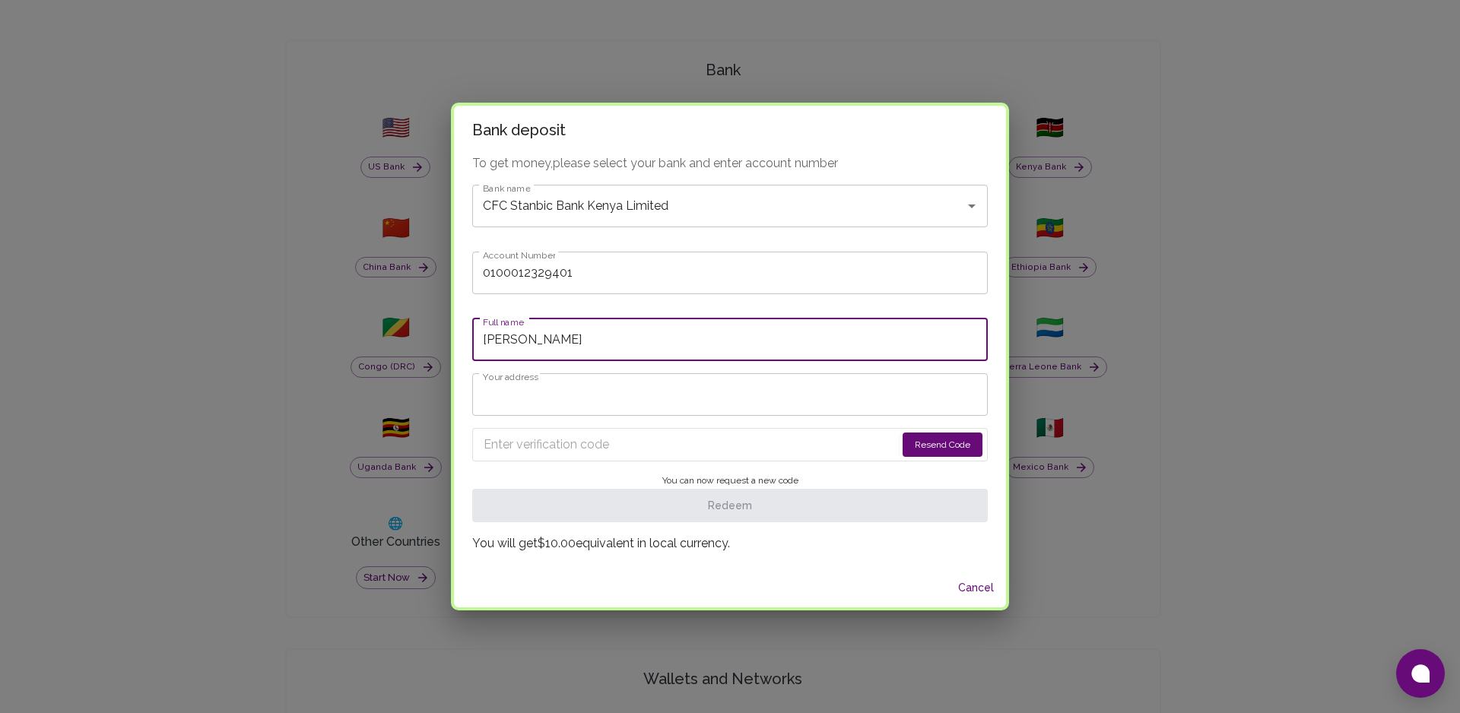
click at [556, 404] on input "Your address" at bounding box center [730, 394] width 516 height 43
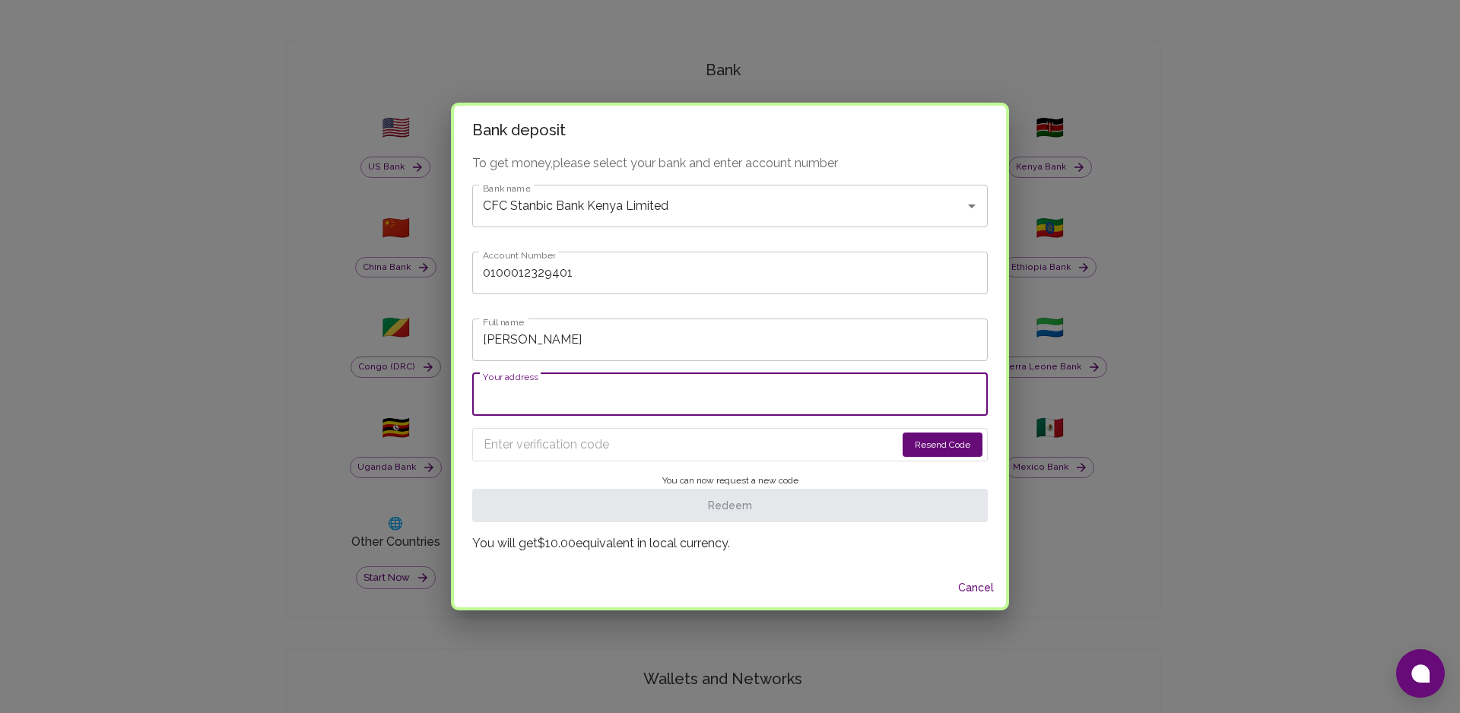
click at [552, 356] on input "Phylis" at bounding box center [730, 340] width 516 height 43
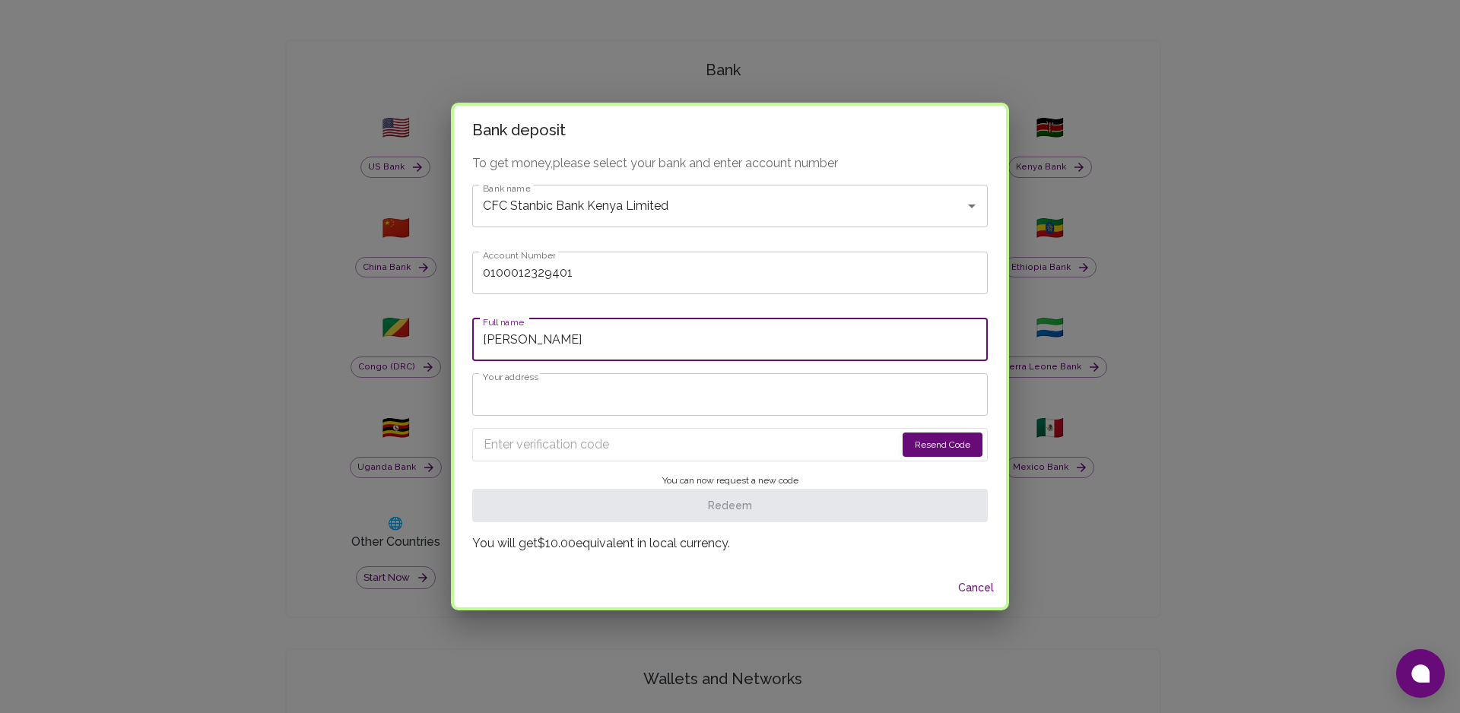
type input "Phylis Atieno"
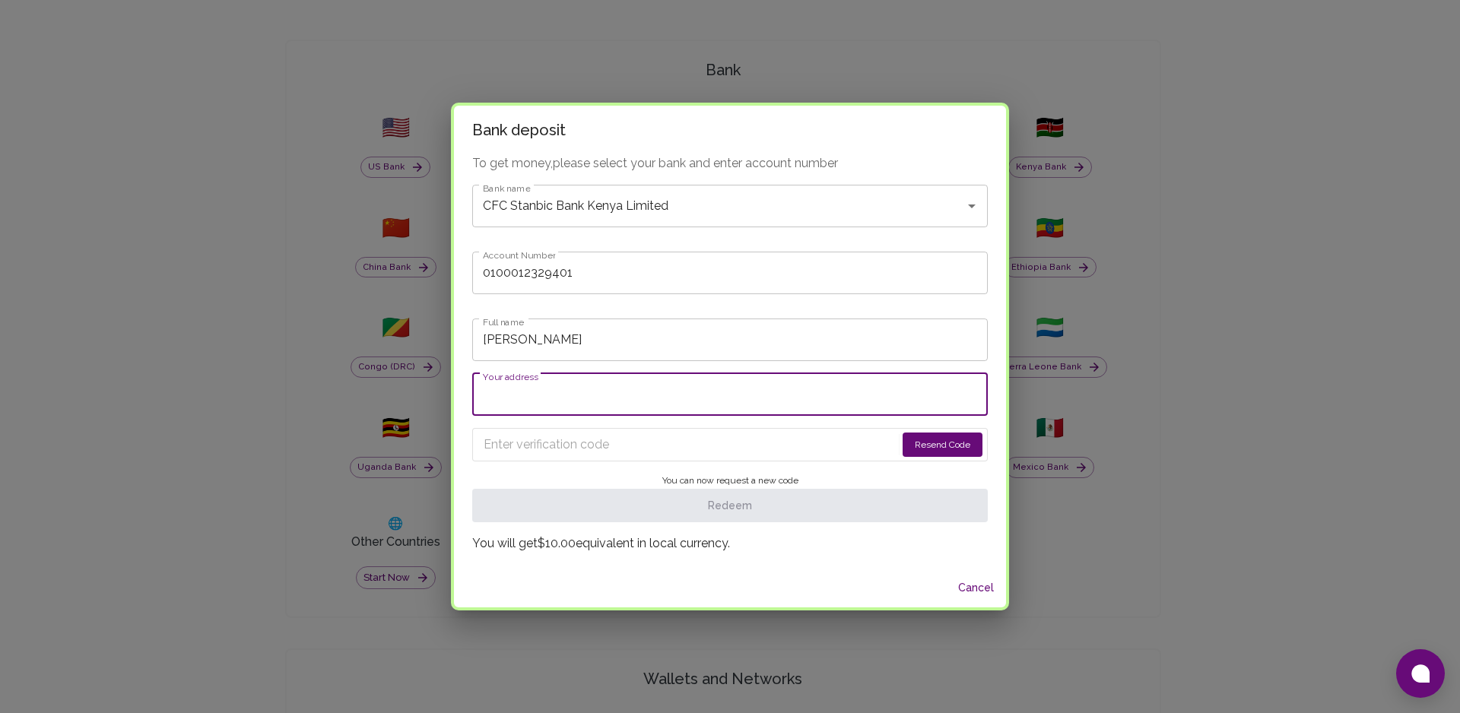
click at [557, 396] on input "Your address" at bounding box center [730, 394] width 516 height 43
type input "Nairobi"
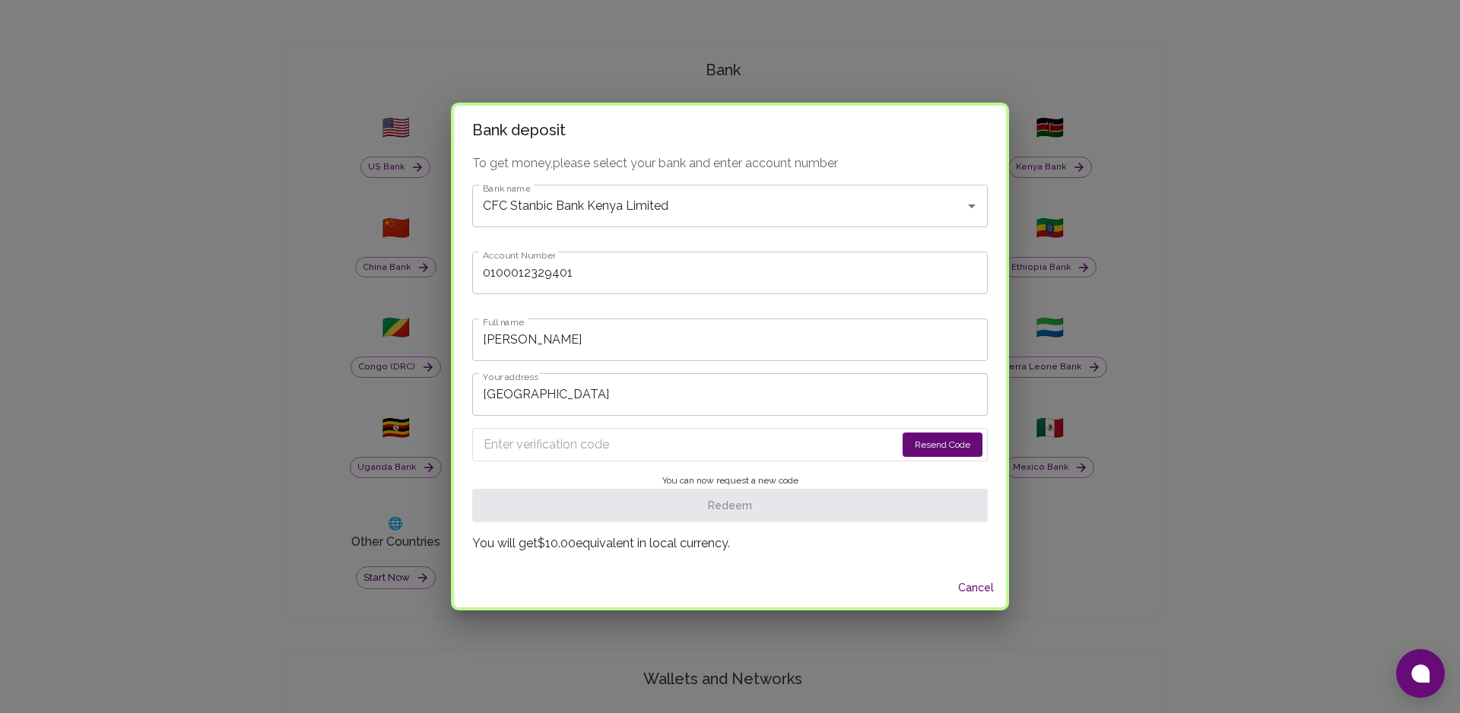
click at [830, 451] on input "Enter verification code" at bounding box center [690, 445] width 412 height 24
click at [934, 443] on button "Resend Code" at bounding box center [943, 445] width 80 height 24
click at [830, 449] on input "Enter verification code" at bounding box center [680, 445] width 392 height 24
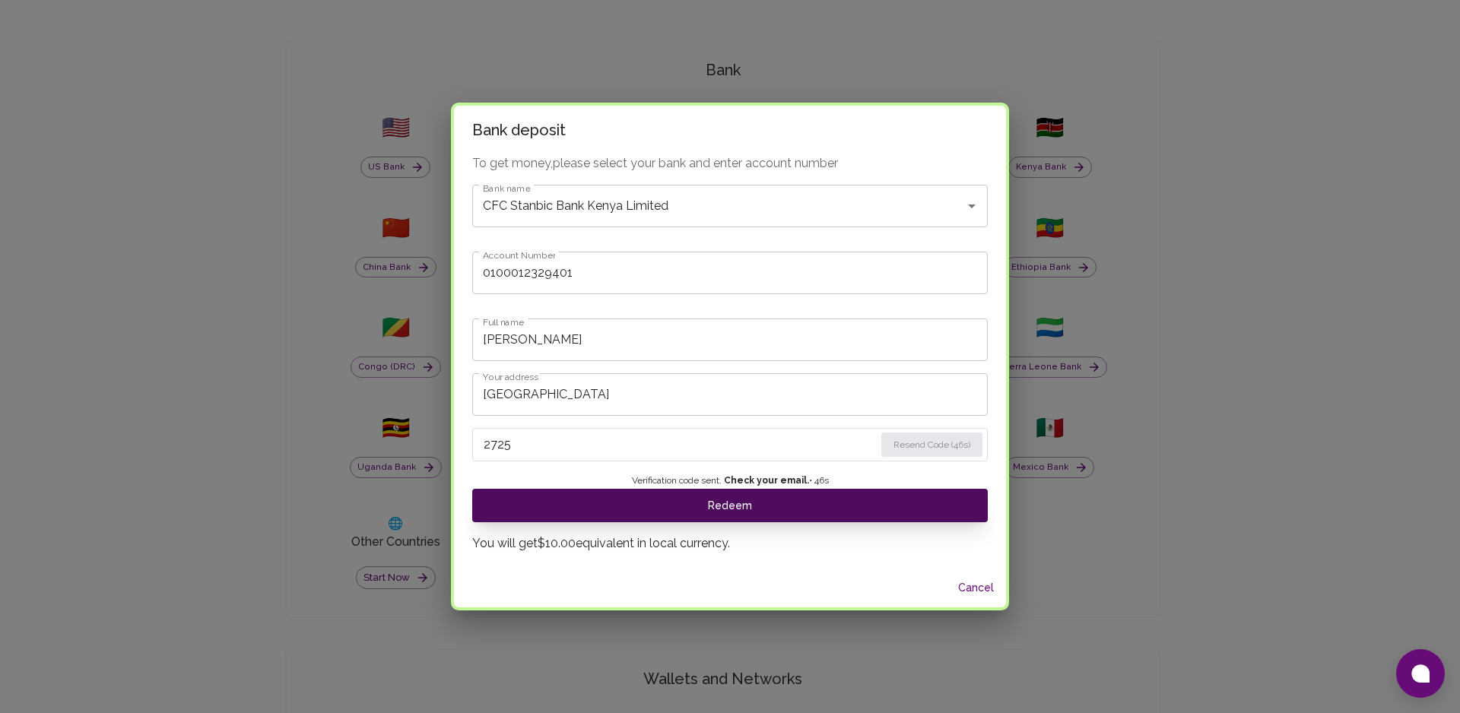
type input "2725"
click at [786, 505] on button "Redeem" at bounding box center [730, 505] width 516 height 33
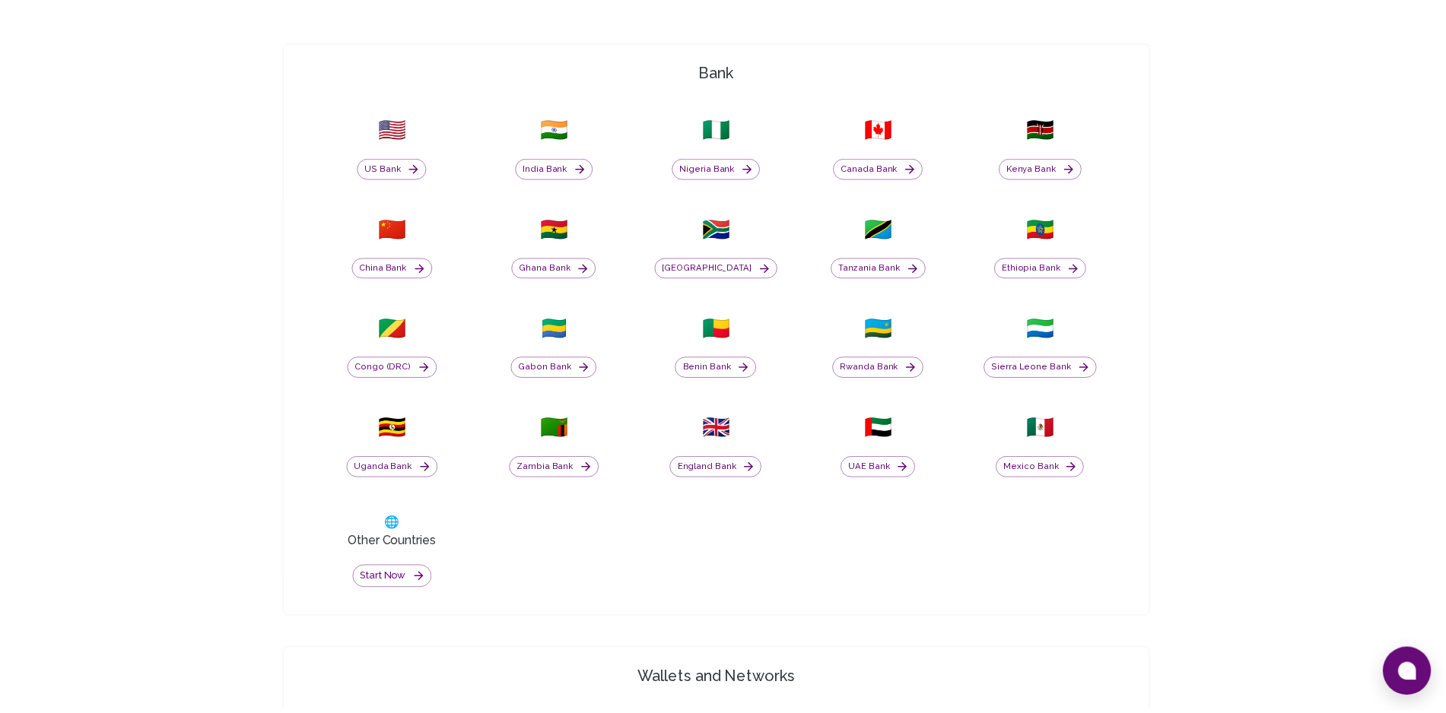
scroll to position [0, 0]
